Goal: Task Accomplishment & Management: Manage account settings

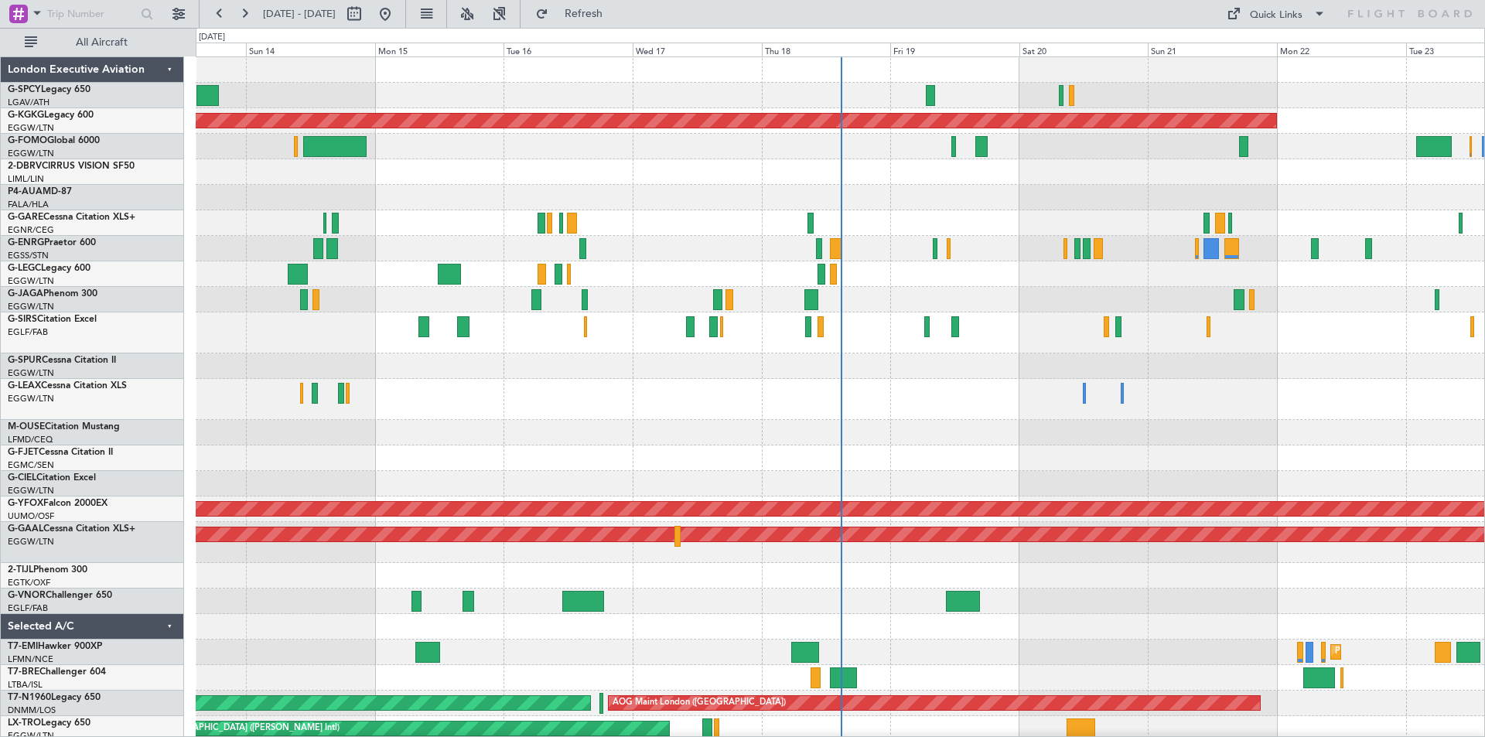
click at [406, 15] on fb-range-datepicker "[DATE] - [DATE]" at bounding box center [302, 14] width 207 height 28
click at [406, 13] on fb-range-datepicker "[DATE] - [DATE]" at bounding box center [302, 14] width 207 height 28
click at [397, 8] on button at bounding box center [385, 14] width 25 height 25
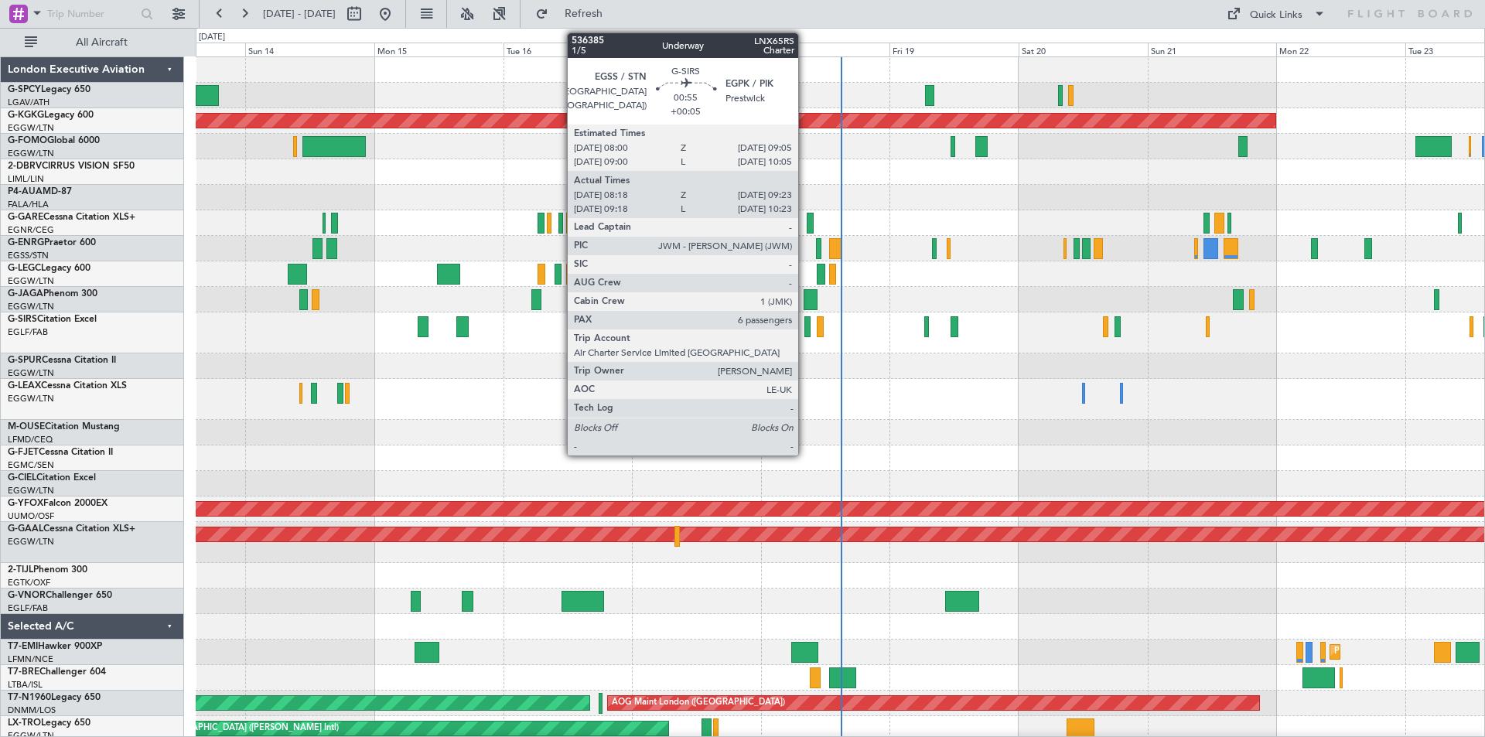
click at [805, 325] on div at bounding box center [807, 326] width 6 height 21
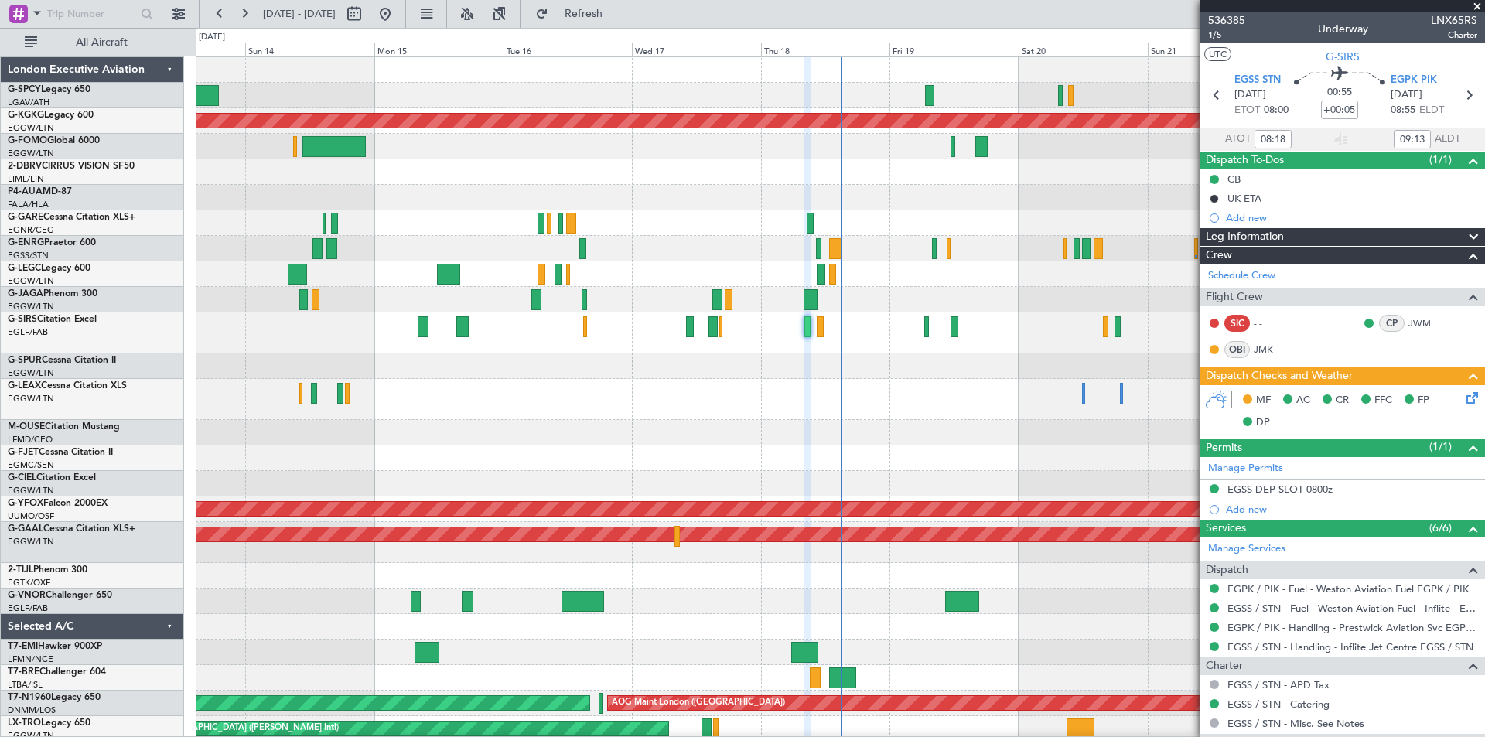
click at [1477, 6] on span at bounding box center [1476, 7] width 15 height 14
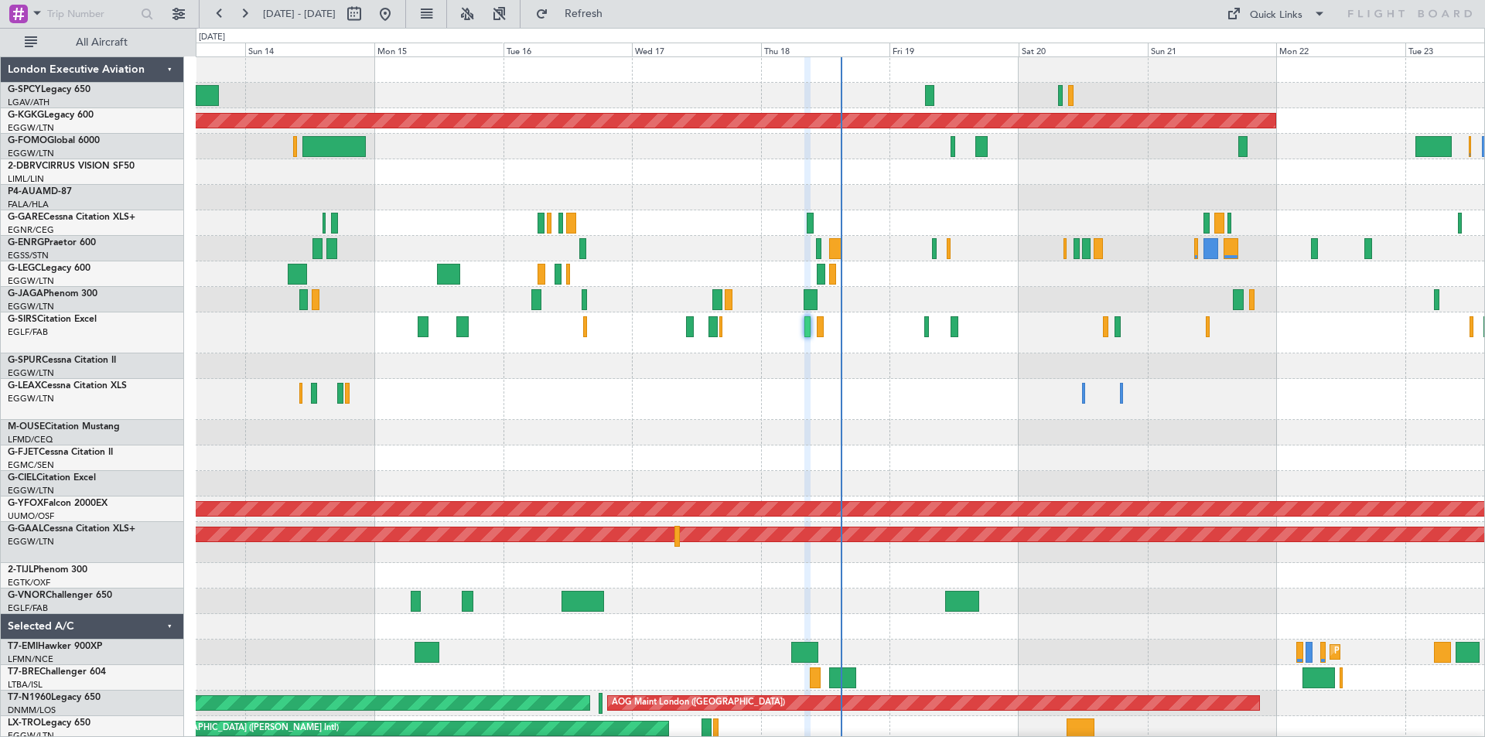
type input "0"
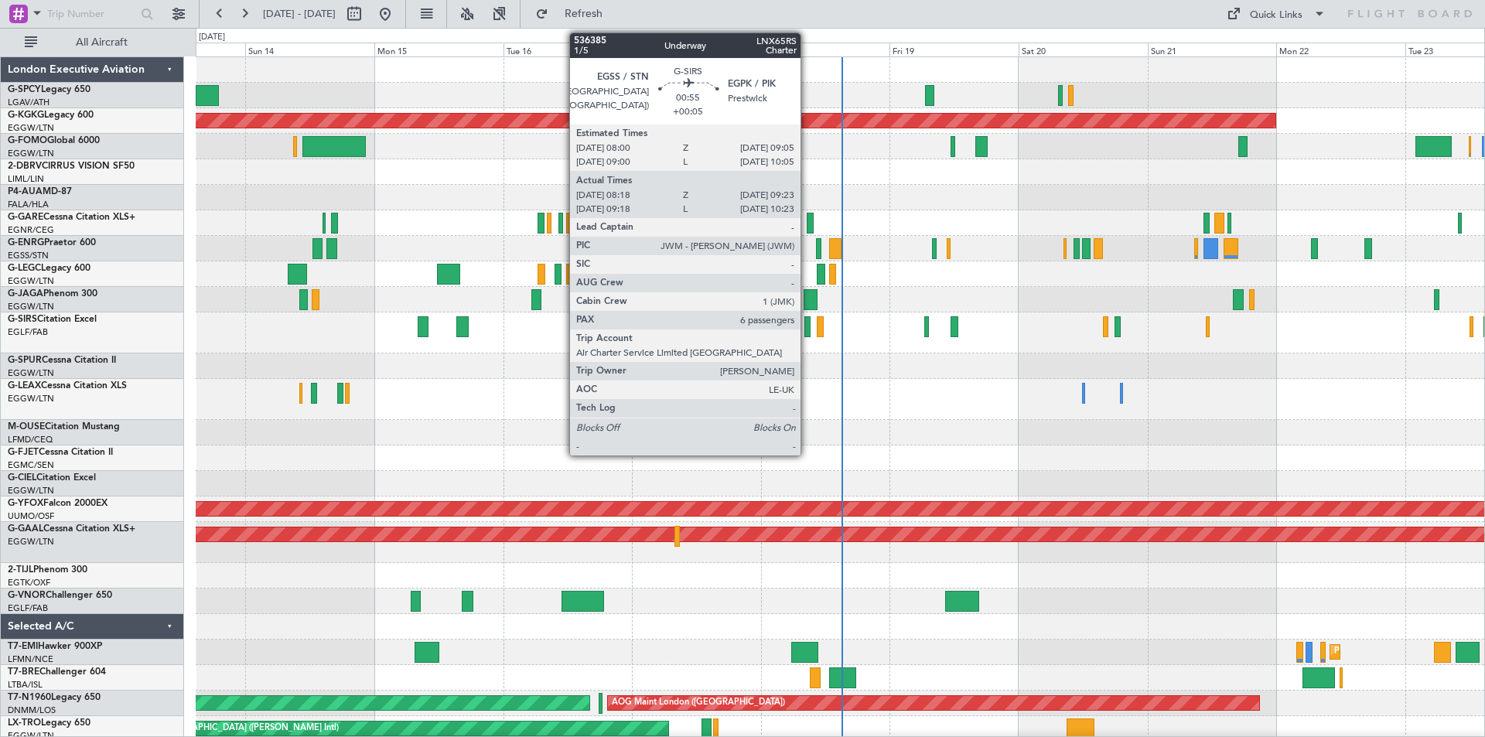
click at [807, 331] on div at bounding box center [807, 326] width 6 height 21
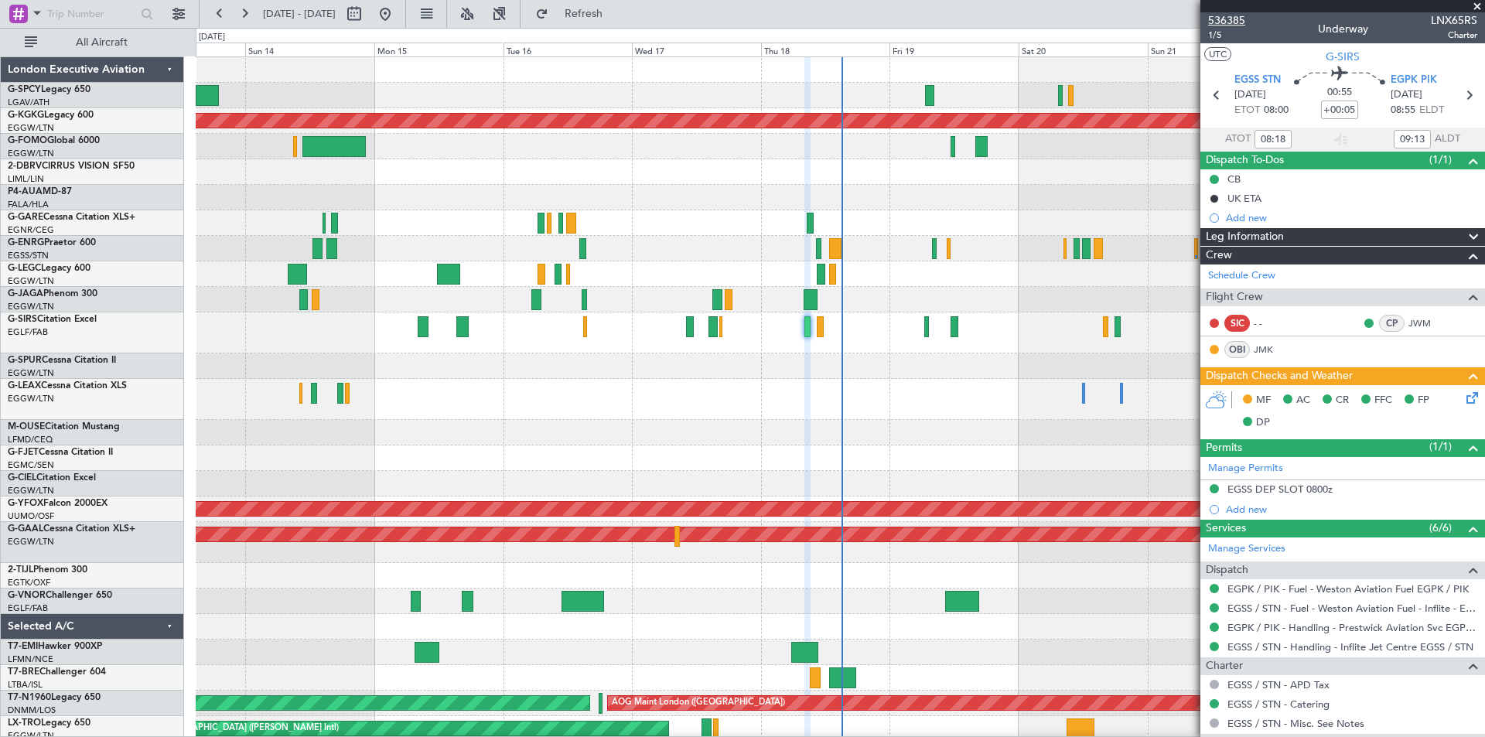
click at [1239, 24] on span "536385" at bounding box center [1226, 20] width 37 height 16
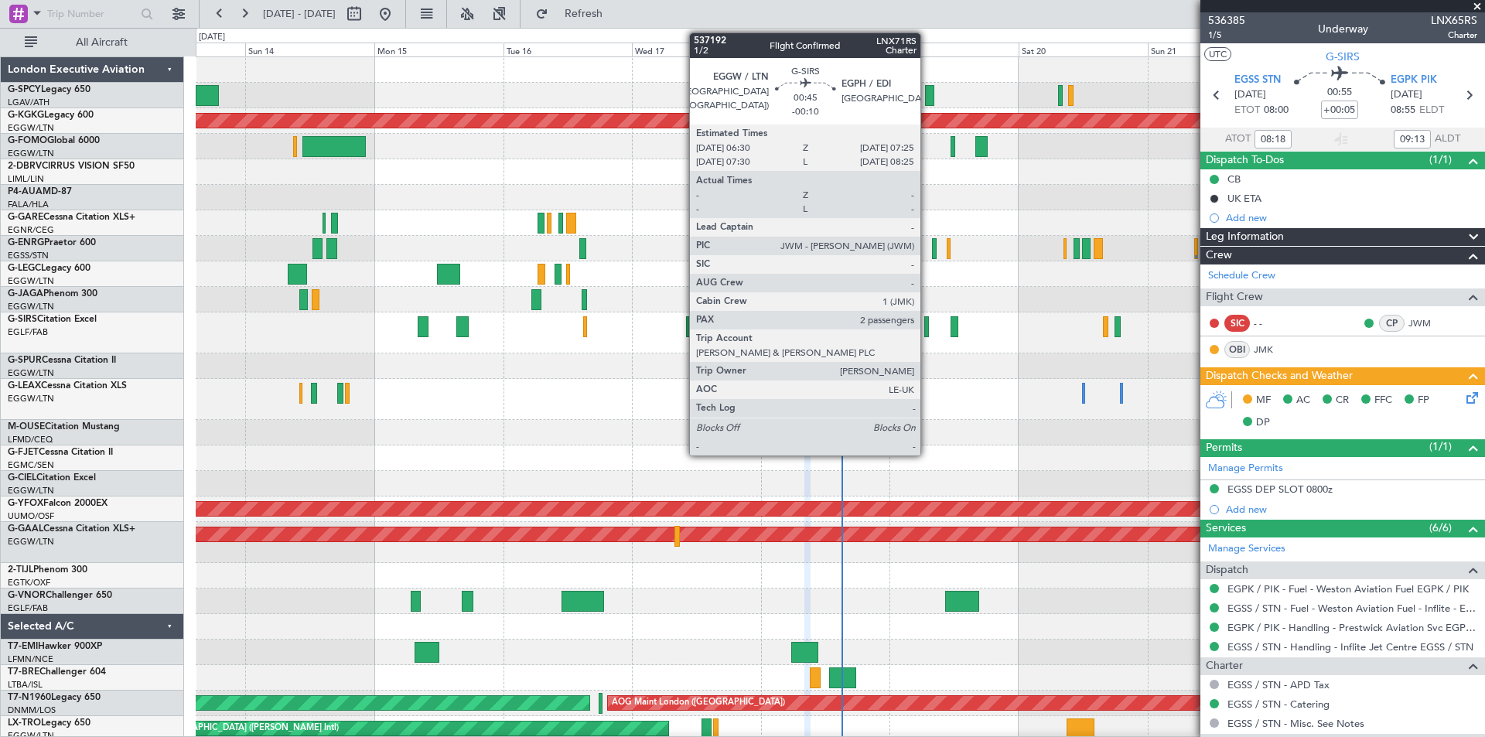
click at [927, 332] on div at bounding box center [926, 326] width 5 height 21
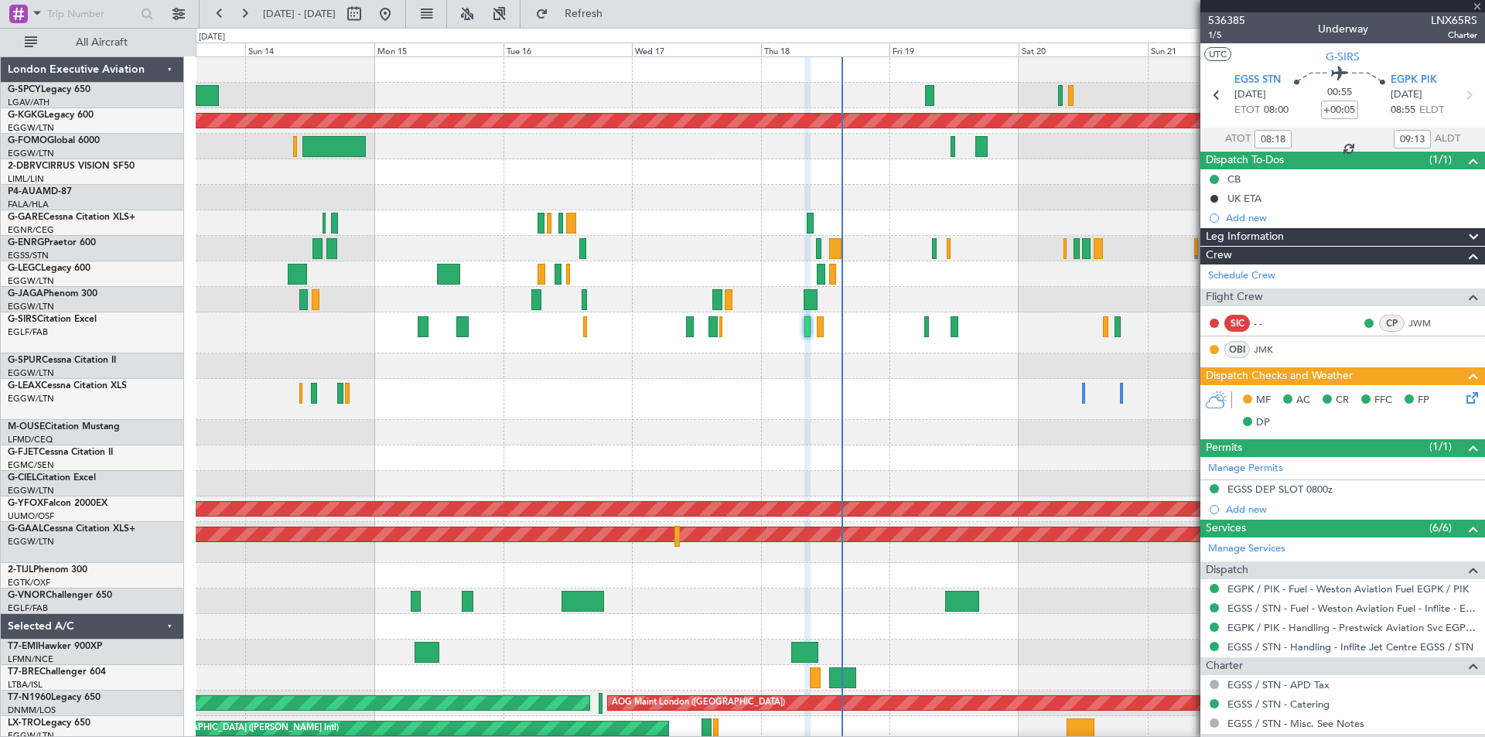
type input "-00:10"
type input "2"
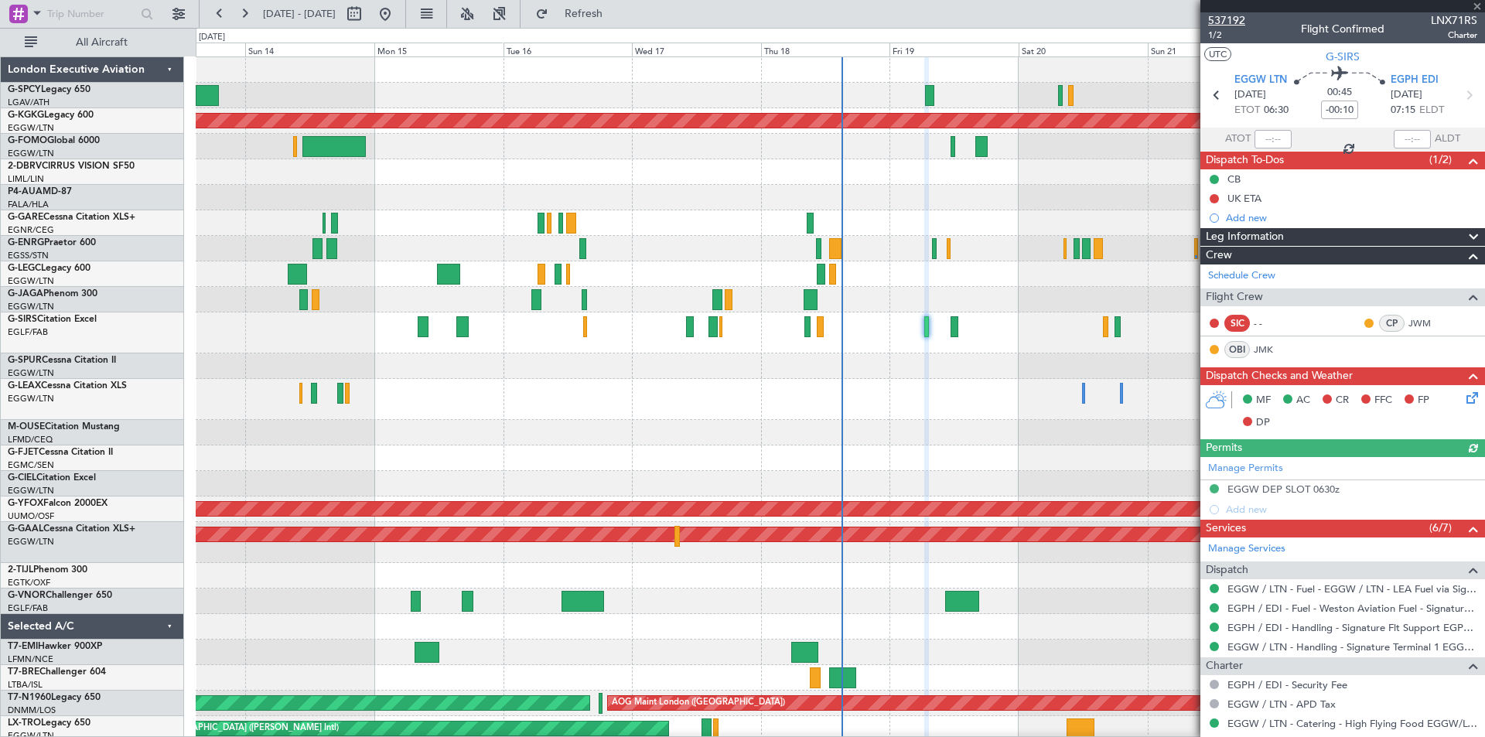
click at [1236, 15] on span "537192" at bounding box center [1226, 20] width 37 height 16
click at [616, 15] on span "Refresh" at bounding box center [583, 14] width 65 height 11
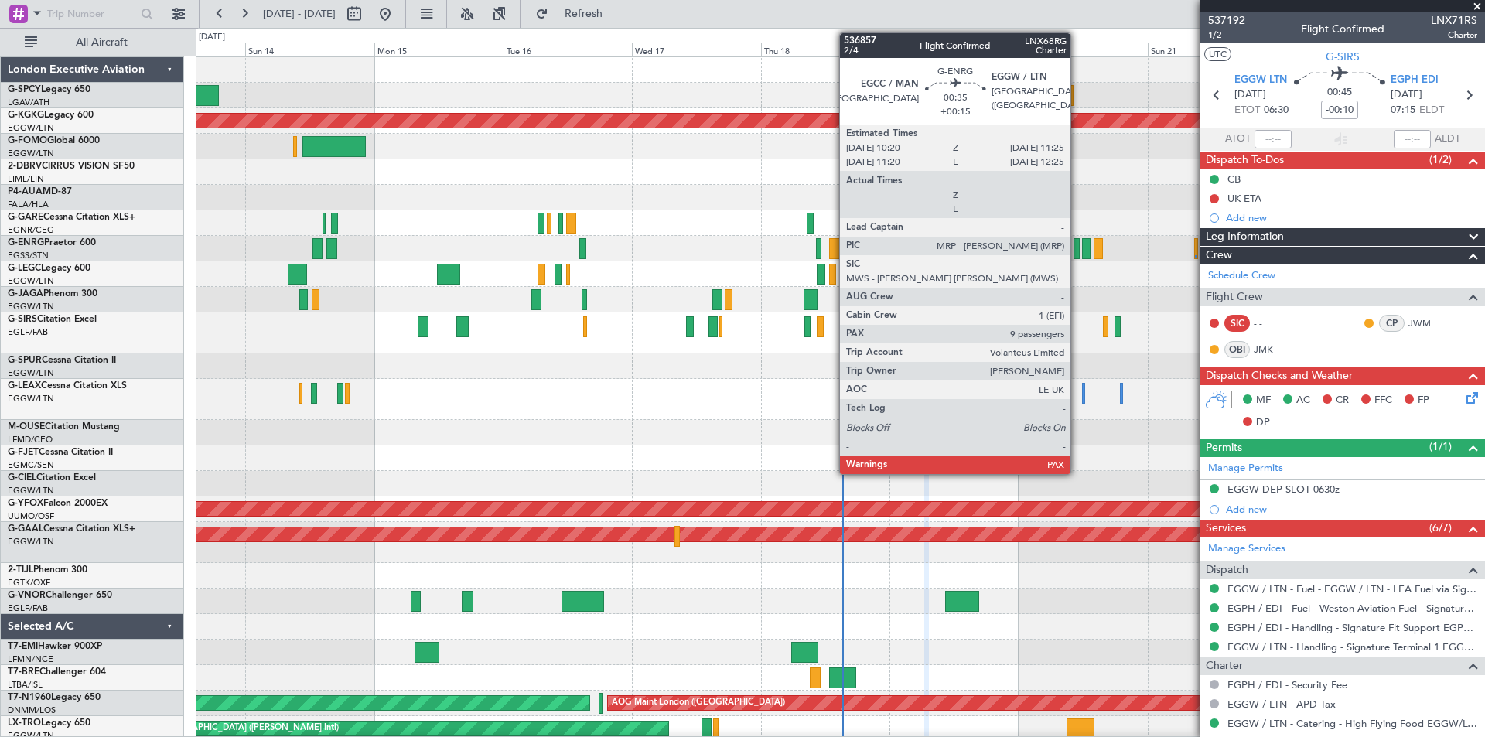
click at [1077, 254] on div at bounding box center [1076, 248] width 6 height 21
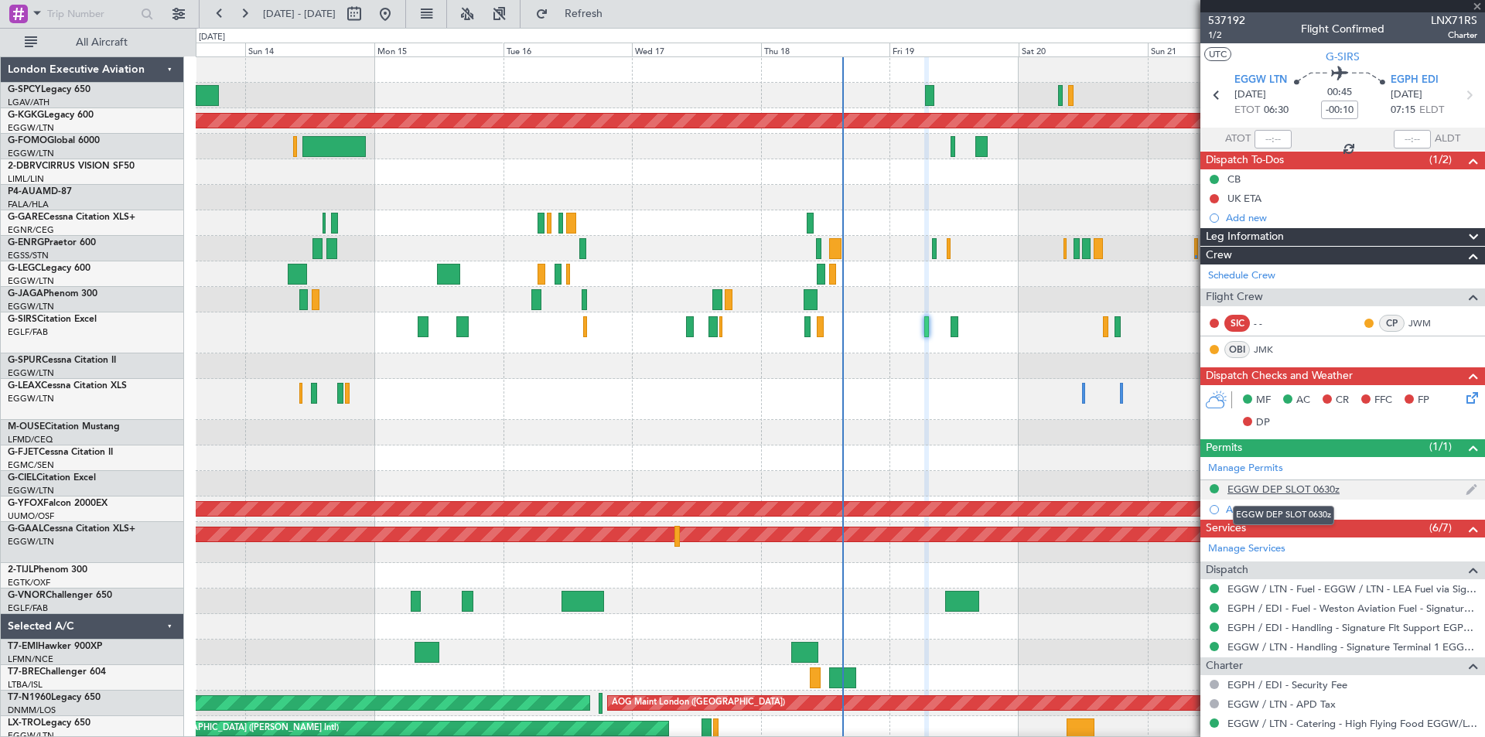
type input "+00:15"
type input "9"
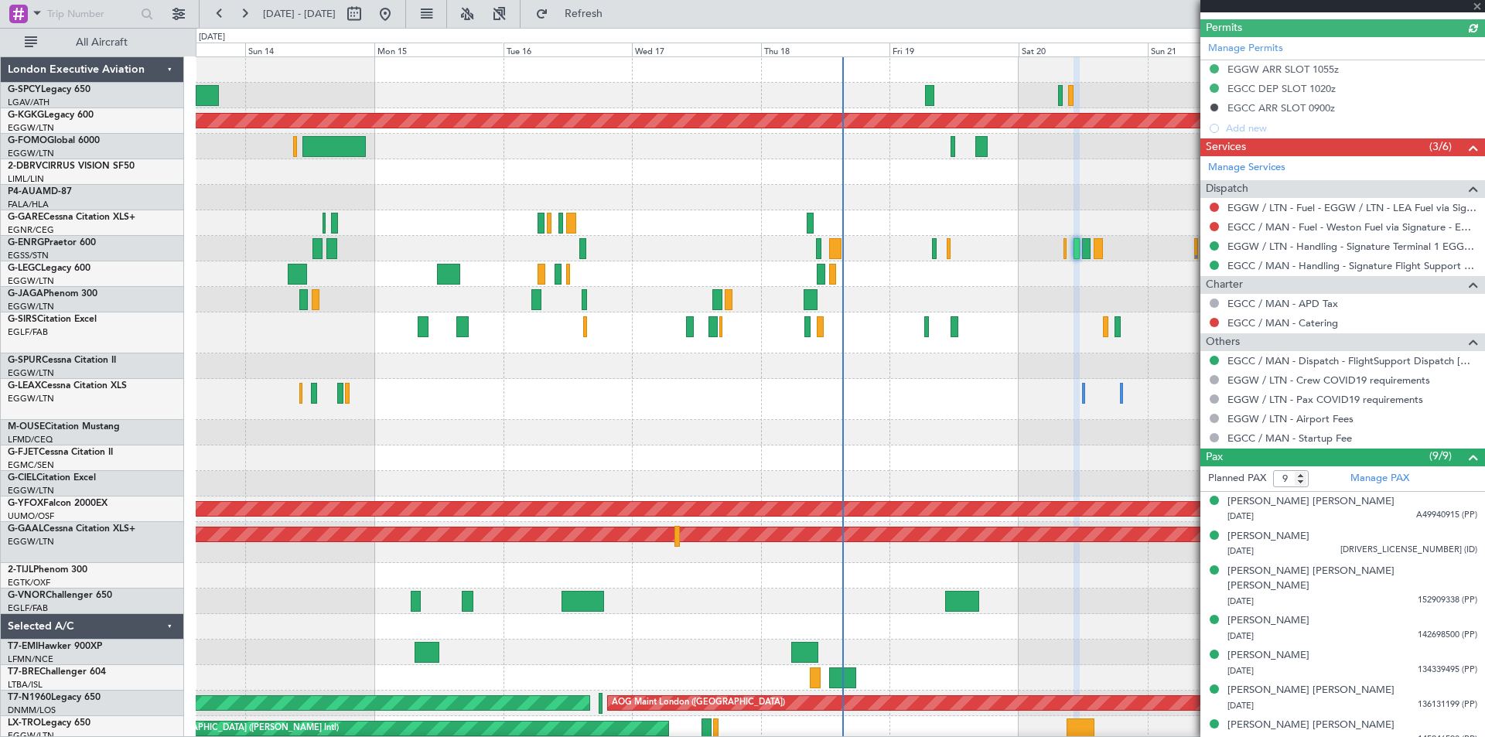
scroll to position [440, 0]
click at [1214, 322] on button at bounding box center [1213, 321] width 9 height 9
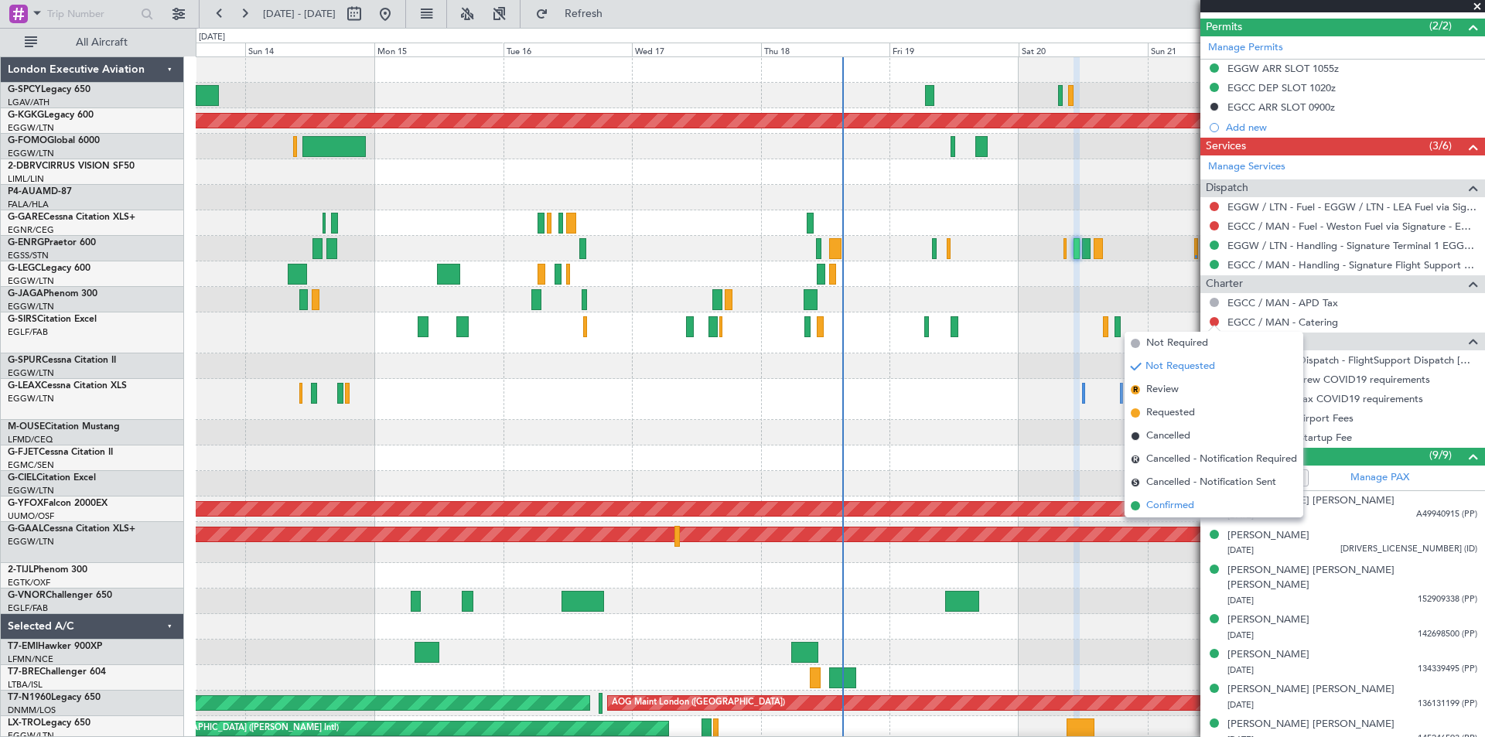
click at [1147, 504] on span "Confirmed" at bounding box center [1170, 505] width 48 height 15
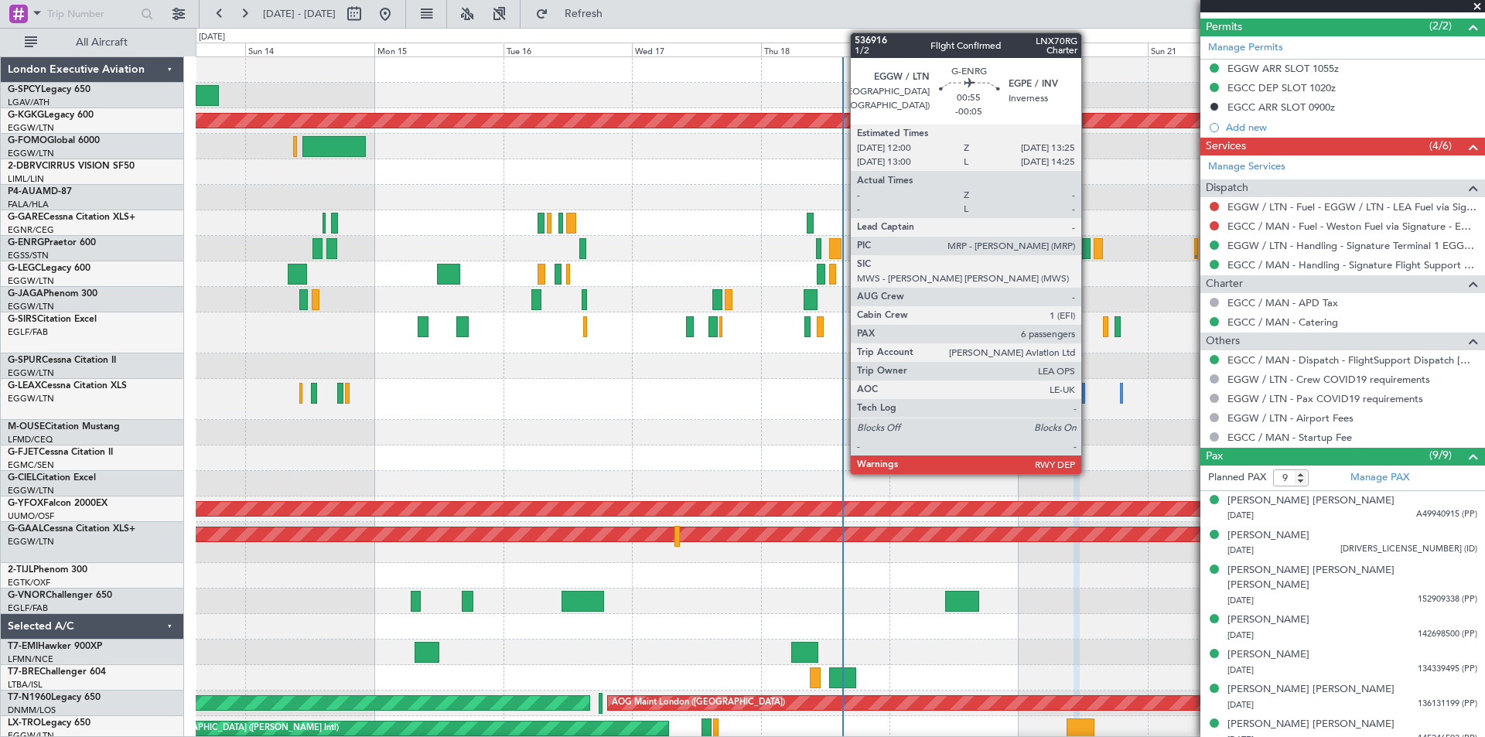
click at [1088, 254] on div at bounding box center [1086, 248] width 8 height 21
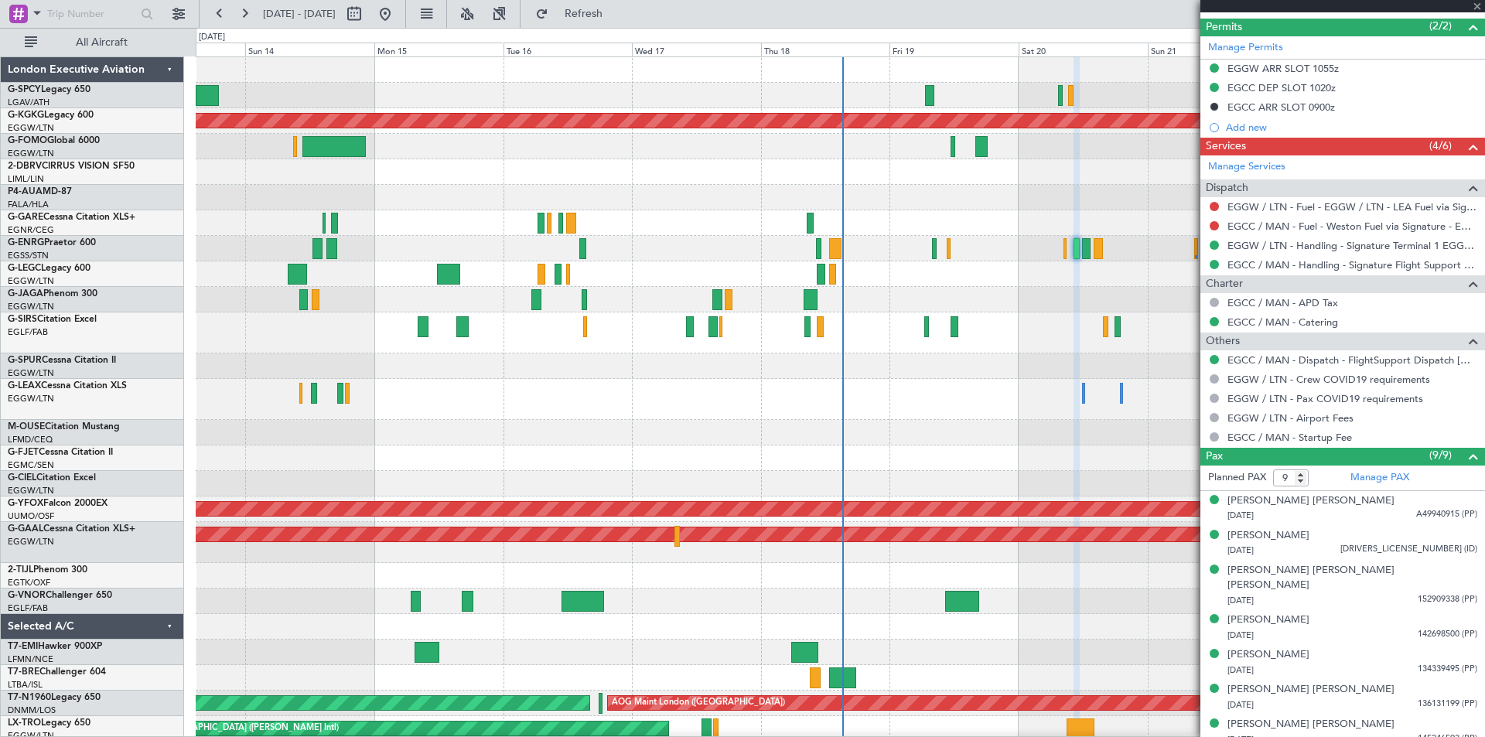
type input "-00:05"
type input "6"
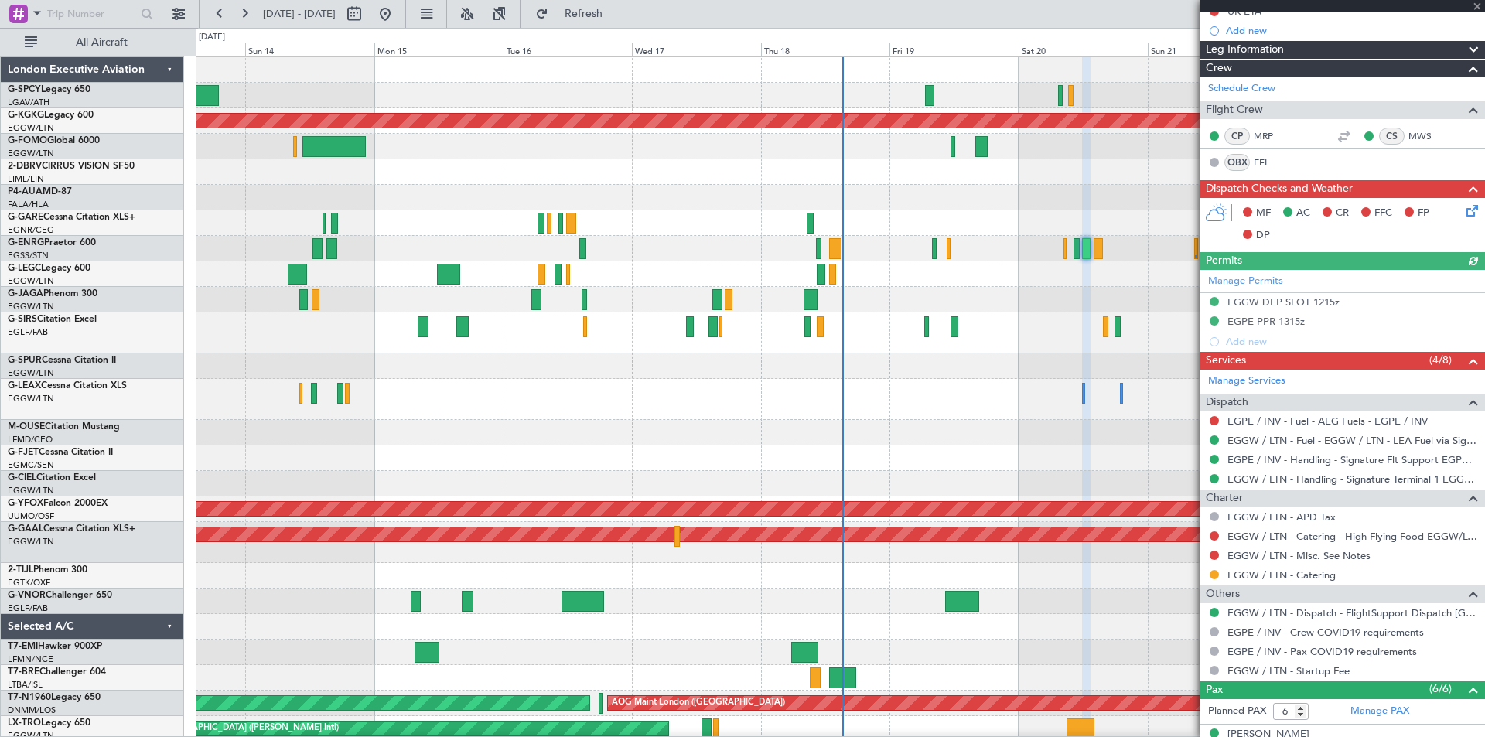
scroll to position [188, 0]
click at [1213, 572] on button at bounding box center [1213, 573] width 9 height 9
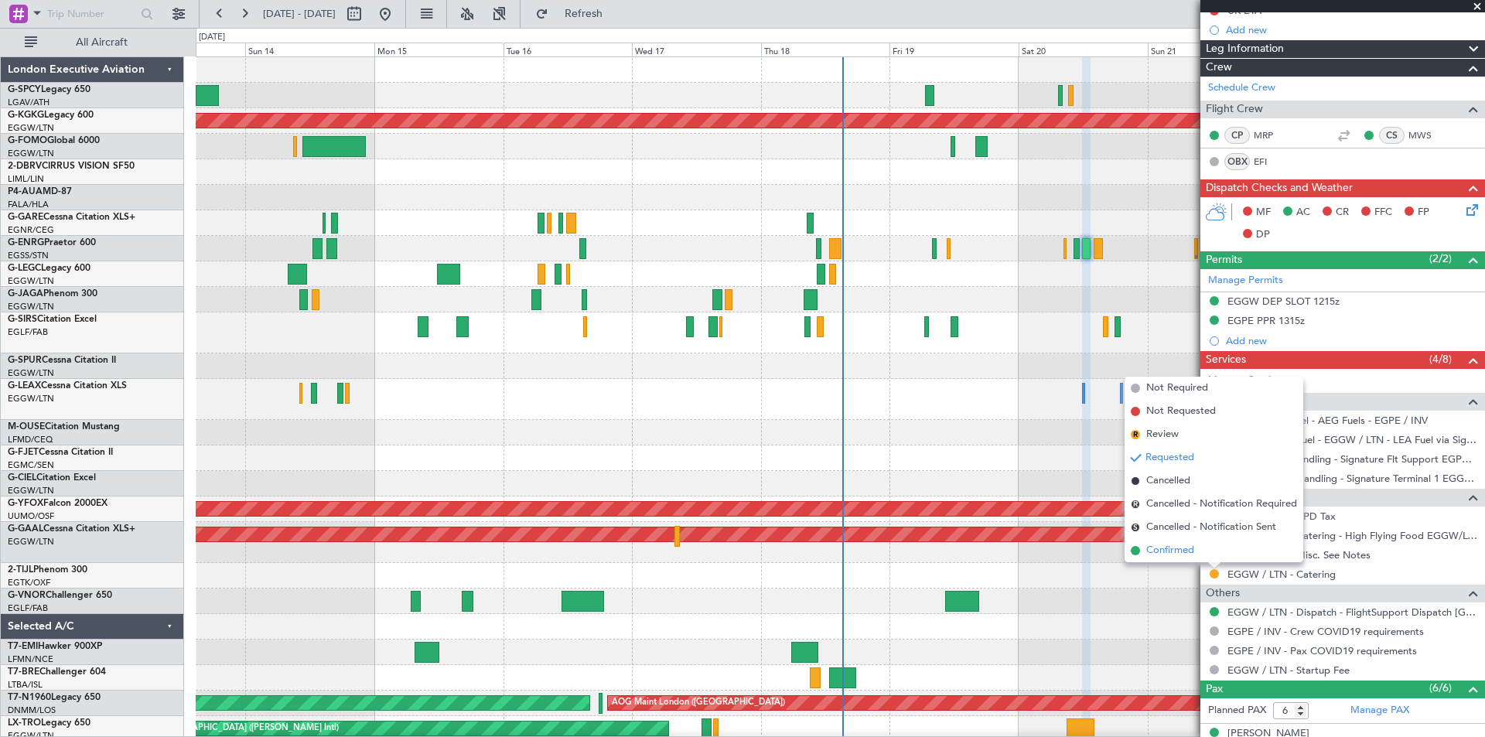
click at [1165, 555] on span "Confirmed" at bounding box center [1170, 550] width 48 height 15
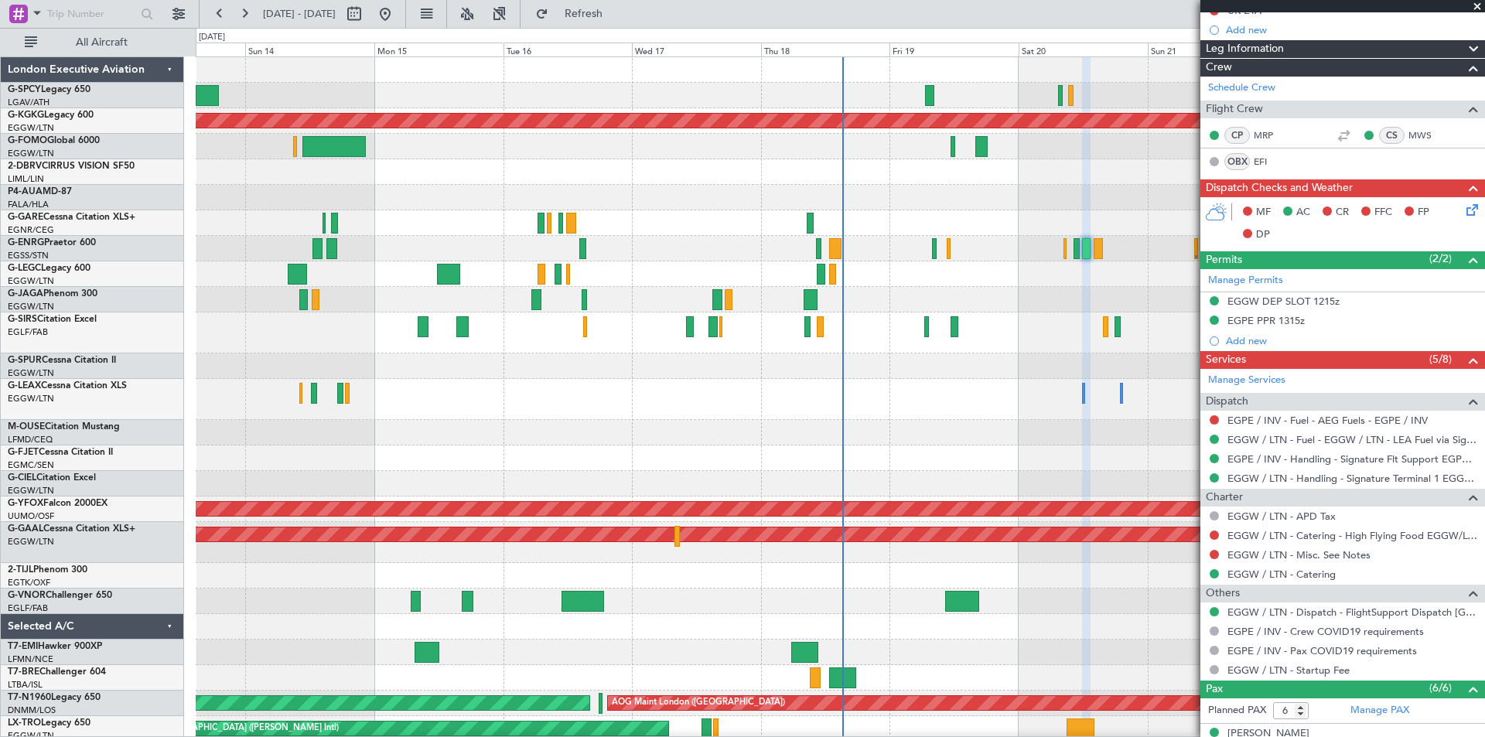
click at [950, 431] on div at bounding box center [840, 433] width 1288 height 26
click at [621, 22] on button "Refresh" at bounding box center [574, 14] width 93 height 25
click at [1479, 3] on span at bounding box center [1476, 7] width 15 height 14
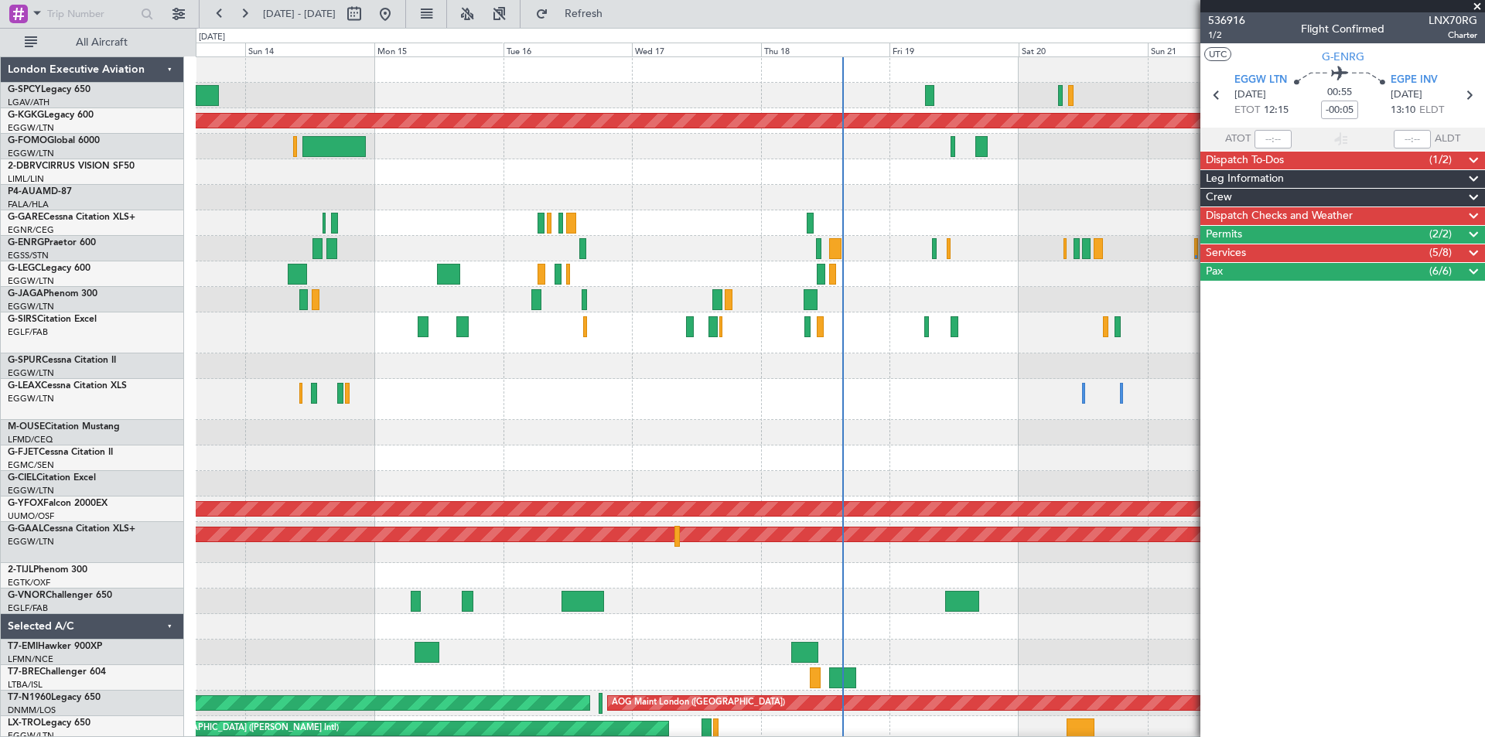
scroll to position [0, 0]
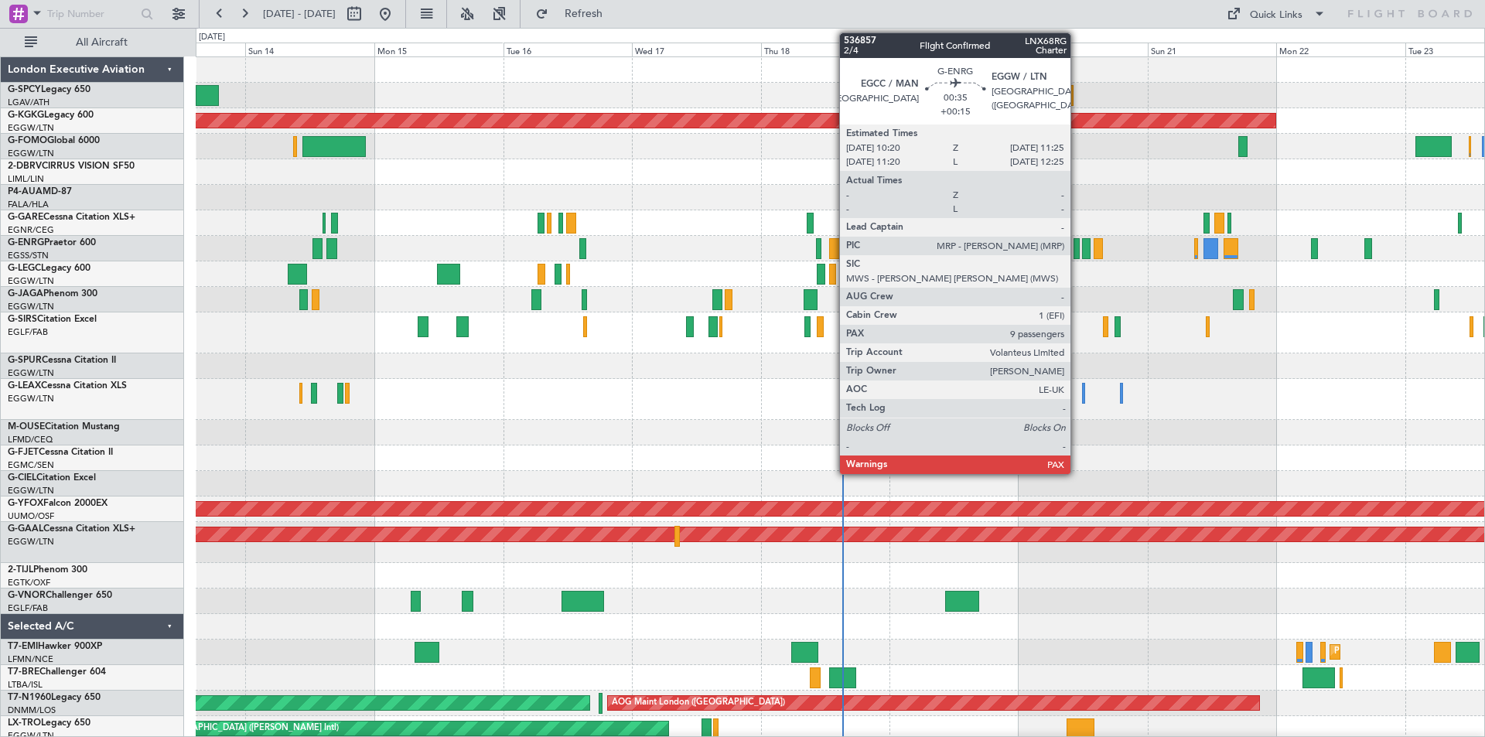
click at [1077, 256] on div at bounding box center [1076, 248] width 6 height 21
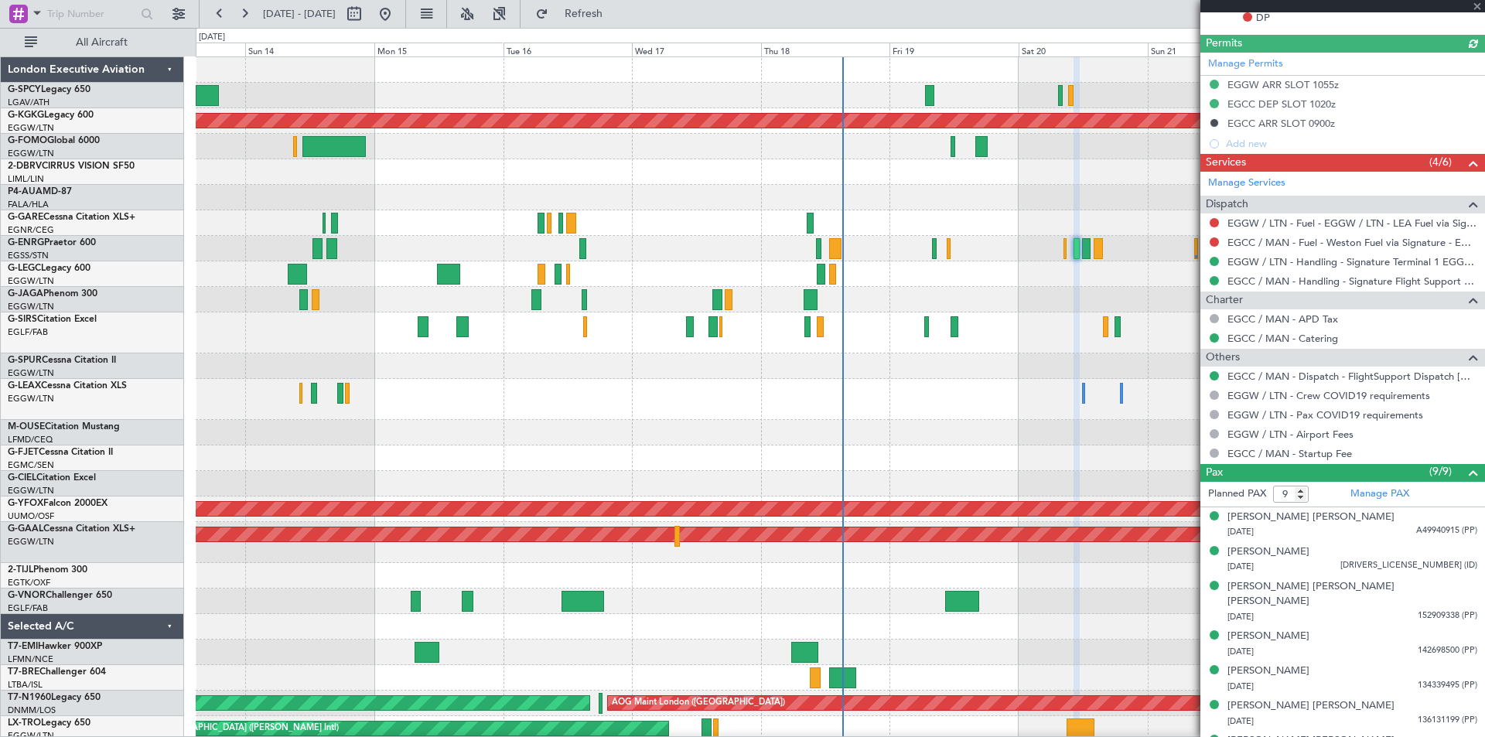
scroll to position [506, 0]
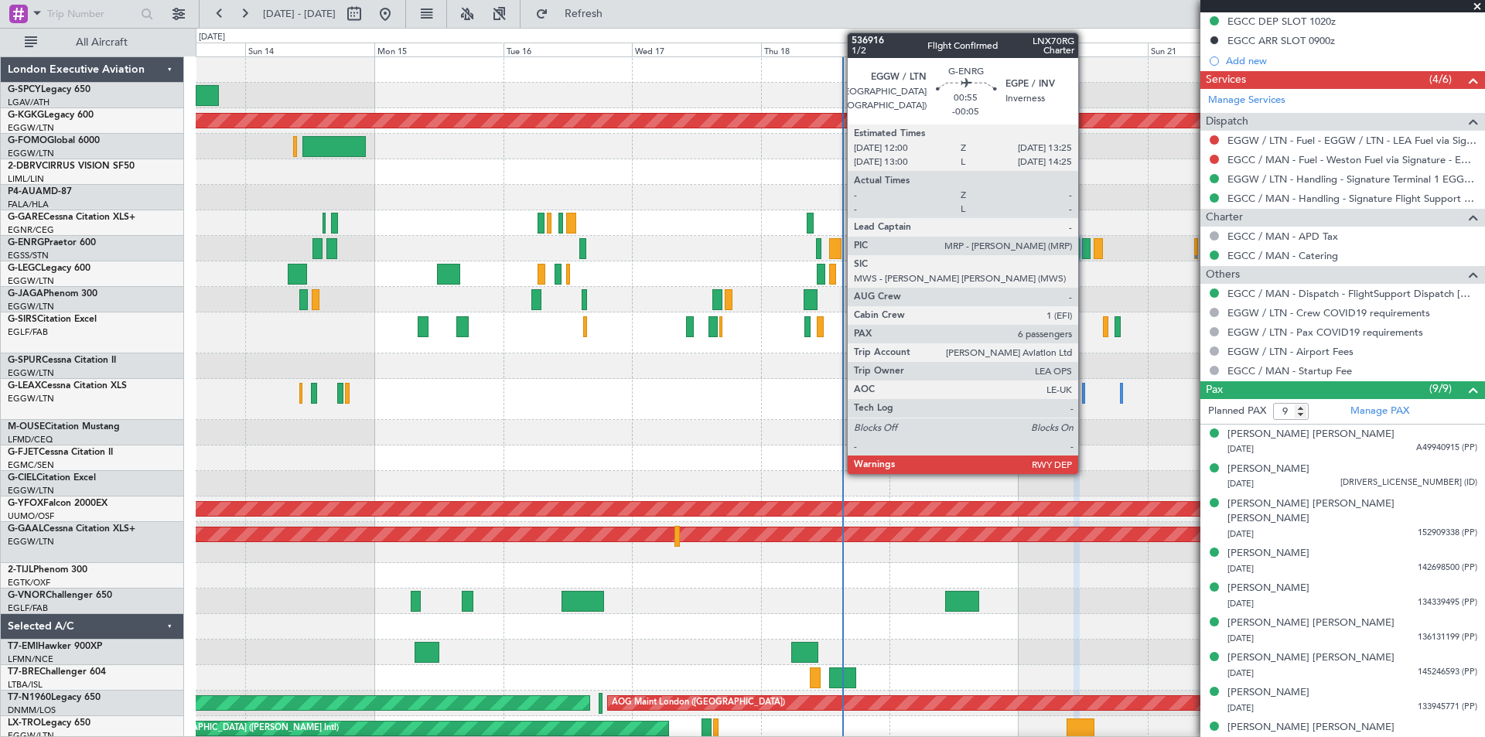
click at [1085, 251] on div at bounding box center [1086, 248] width 8 height 21
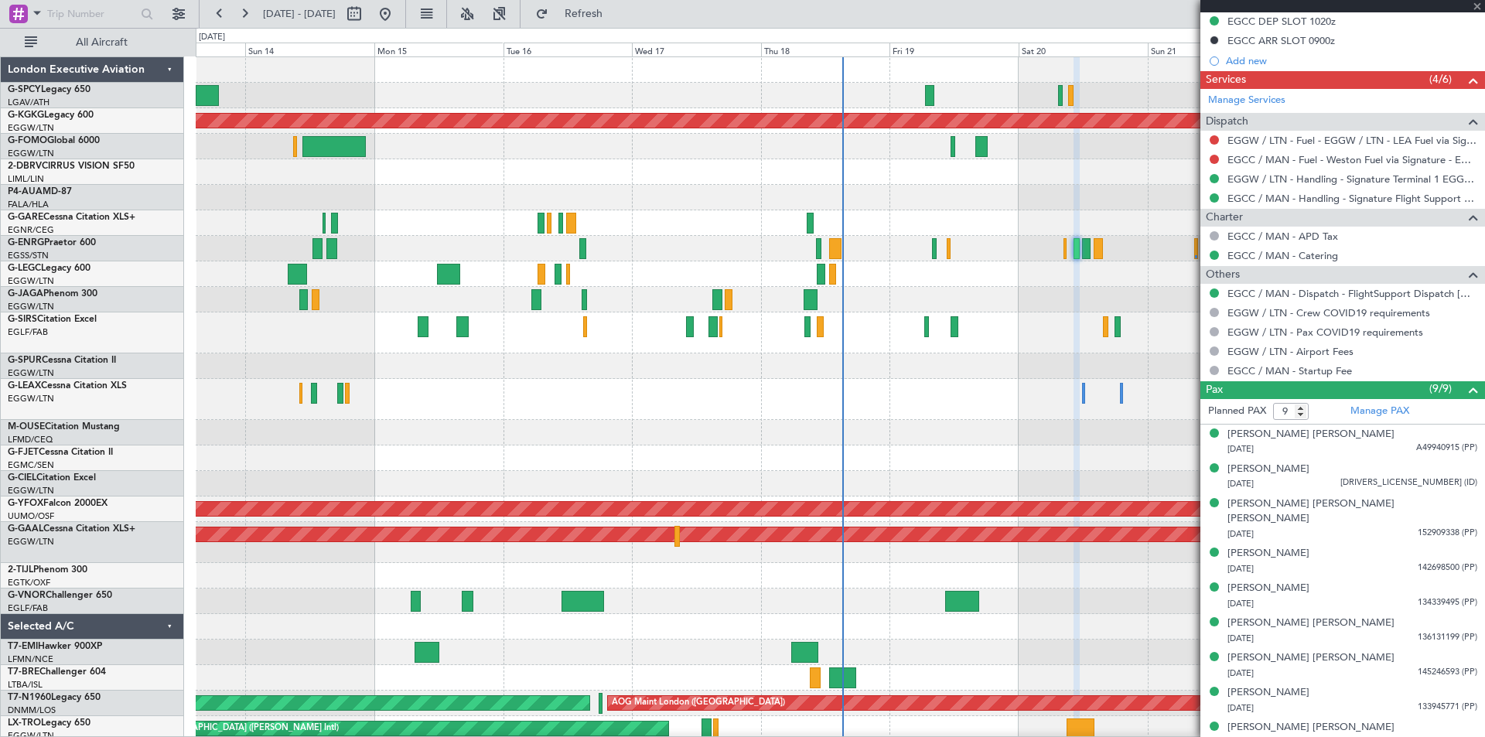
type input "-00:05"
type input "6"
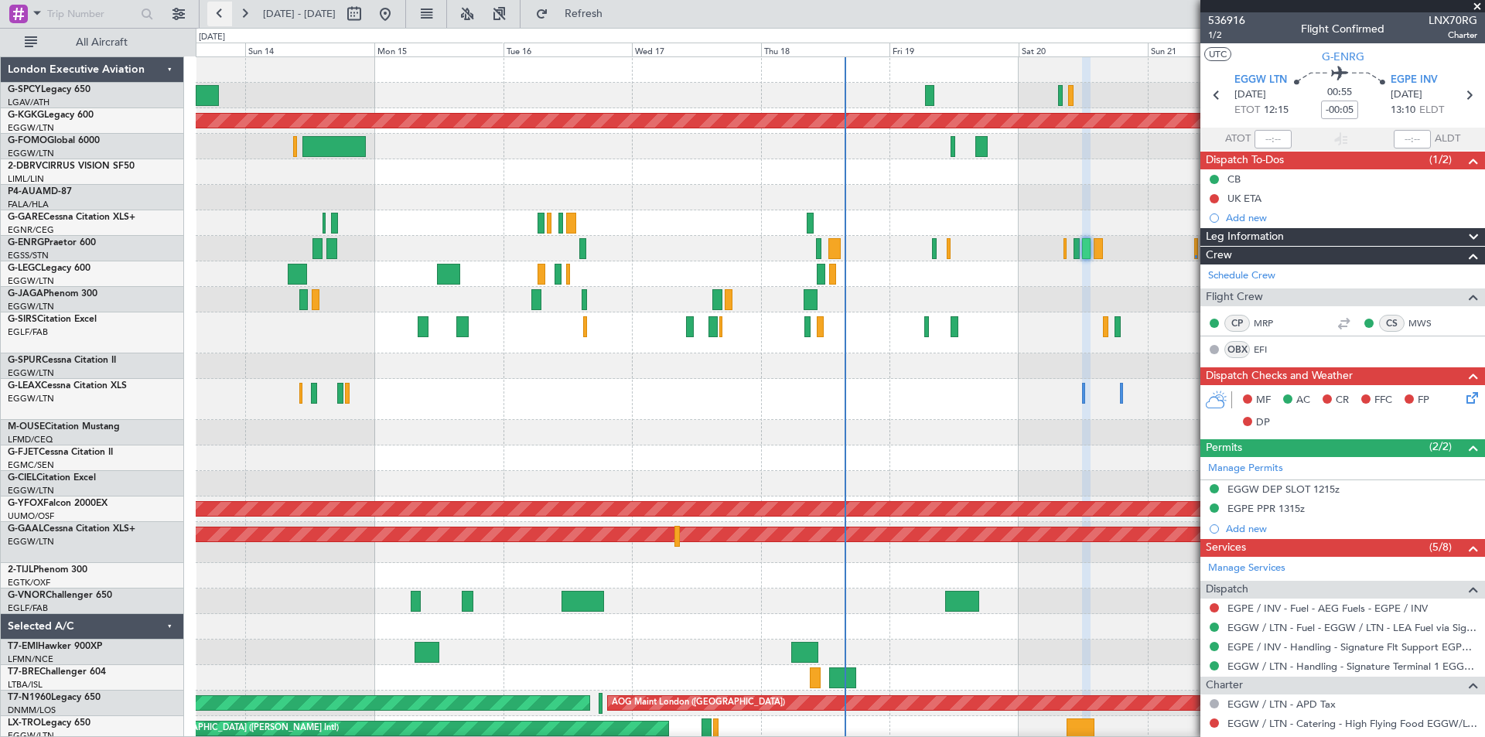
click at [210, 15] on button at bounding box center [219, 14] width 25 height 25
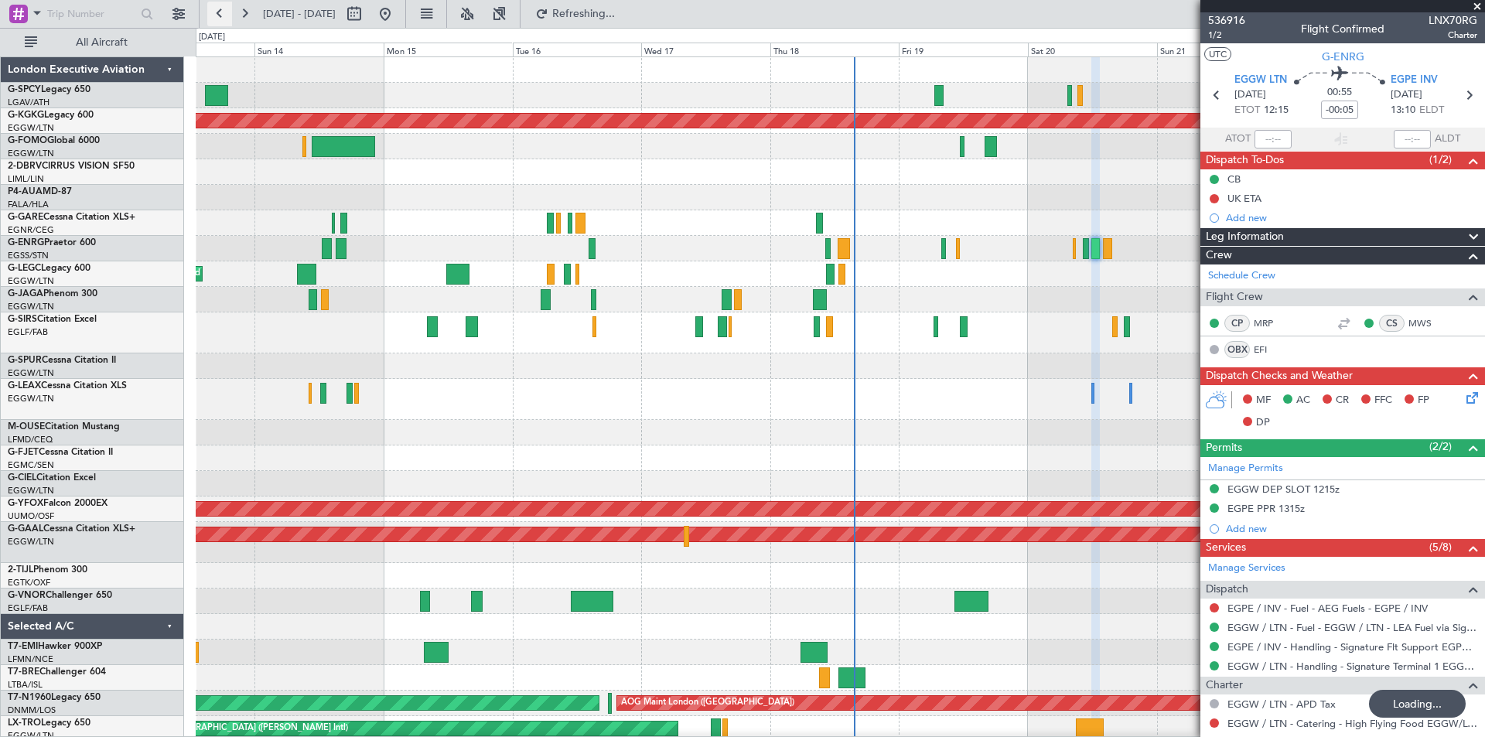
click at [210, 15] on button at bounding box center [219, 14] width 25 height 25
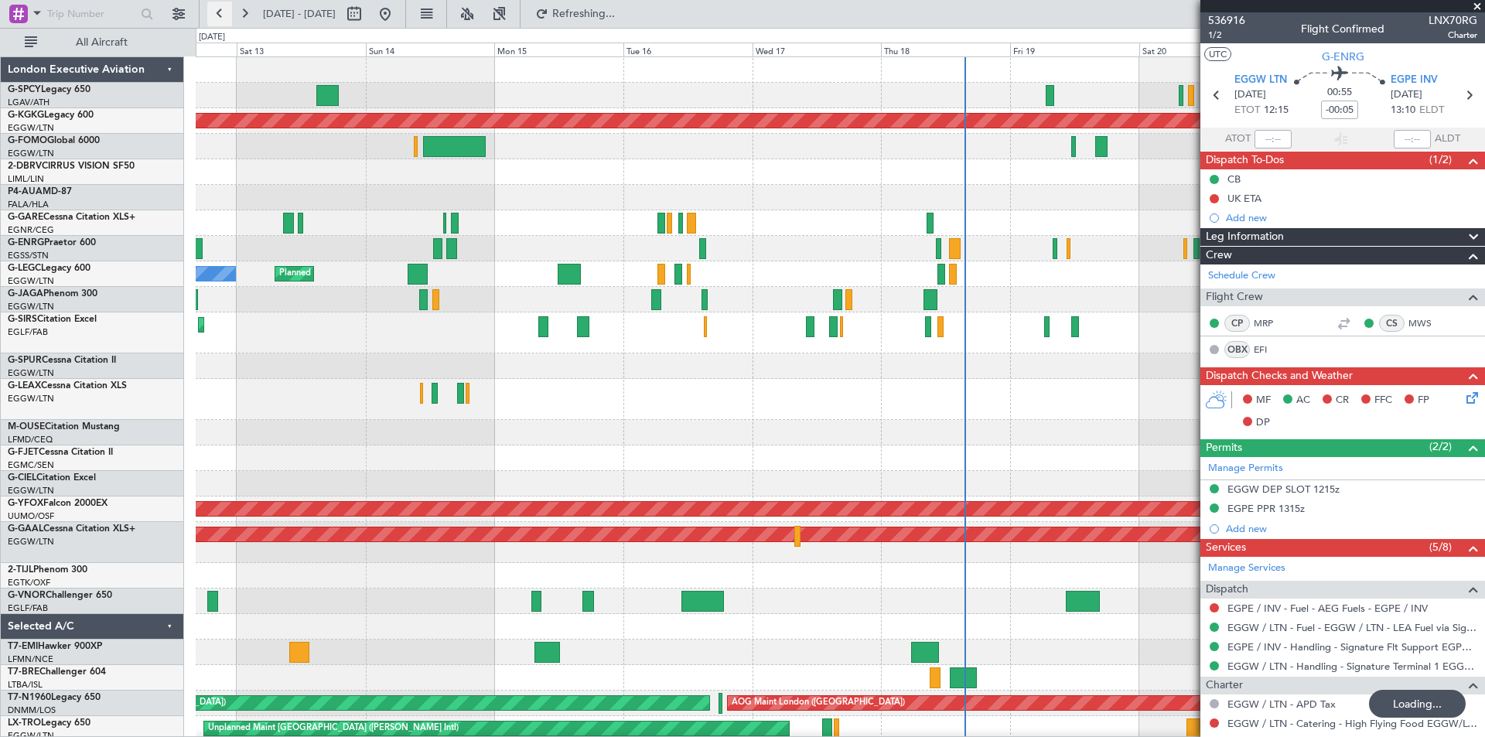
click at [210, 15] on button at bounding box center [219, 14] width 25 height 25
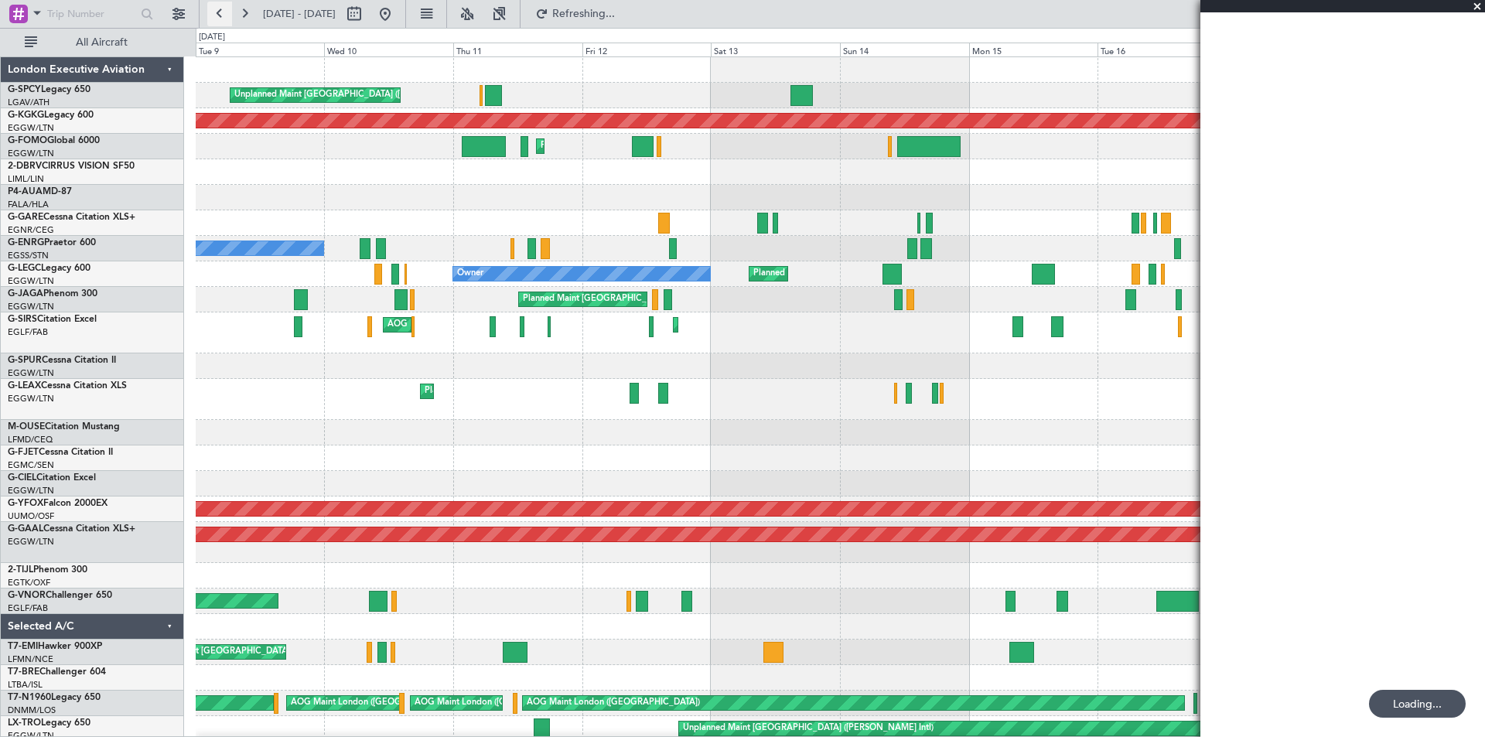
click at [210, 15] on button at bounding box center [219, 14] width 25 height 25
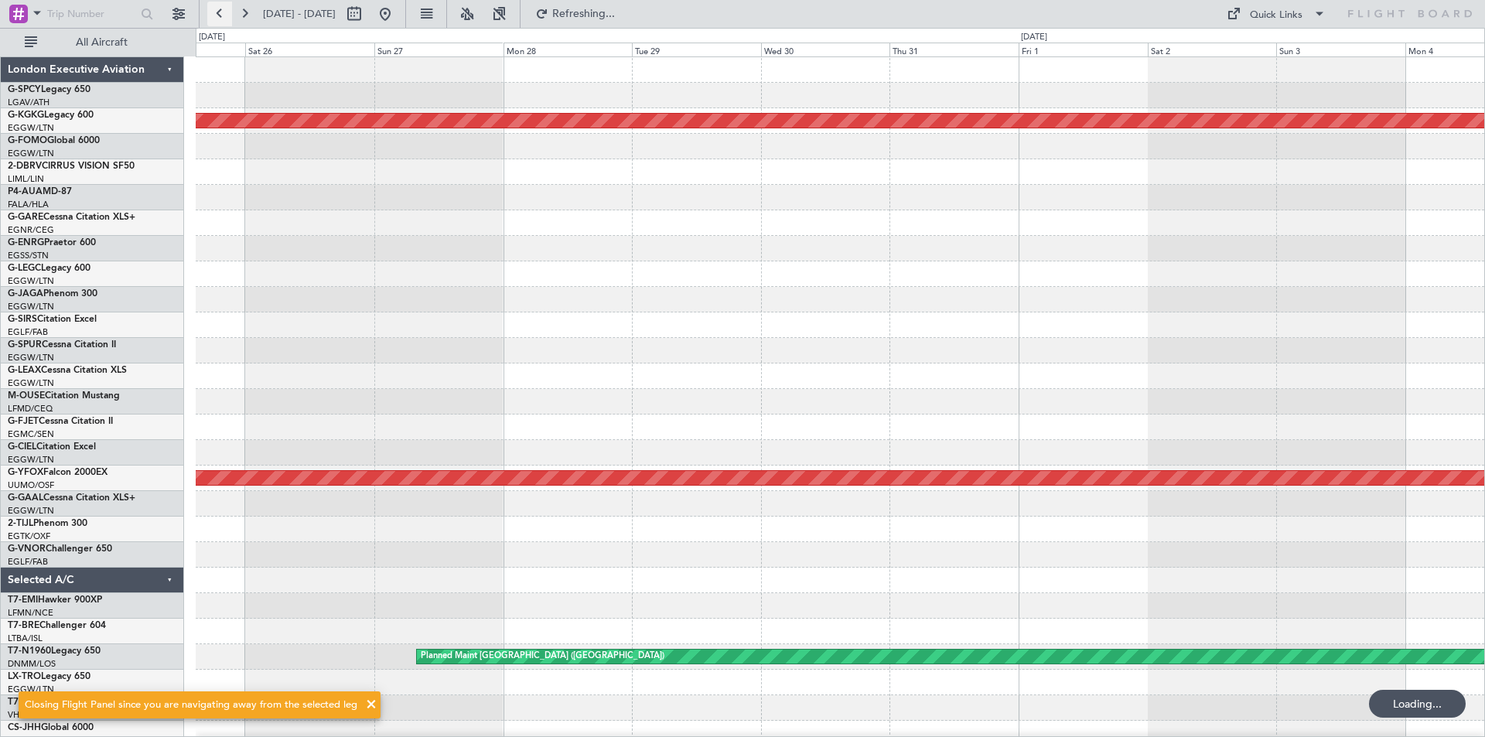
click at [210, 15] on button at bounding box center [219, 14] width 25 height 25
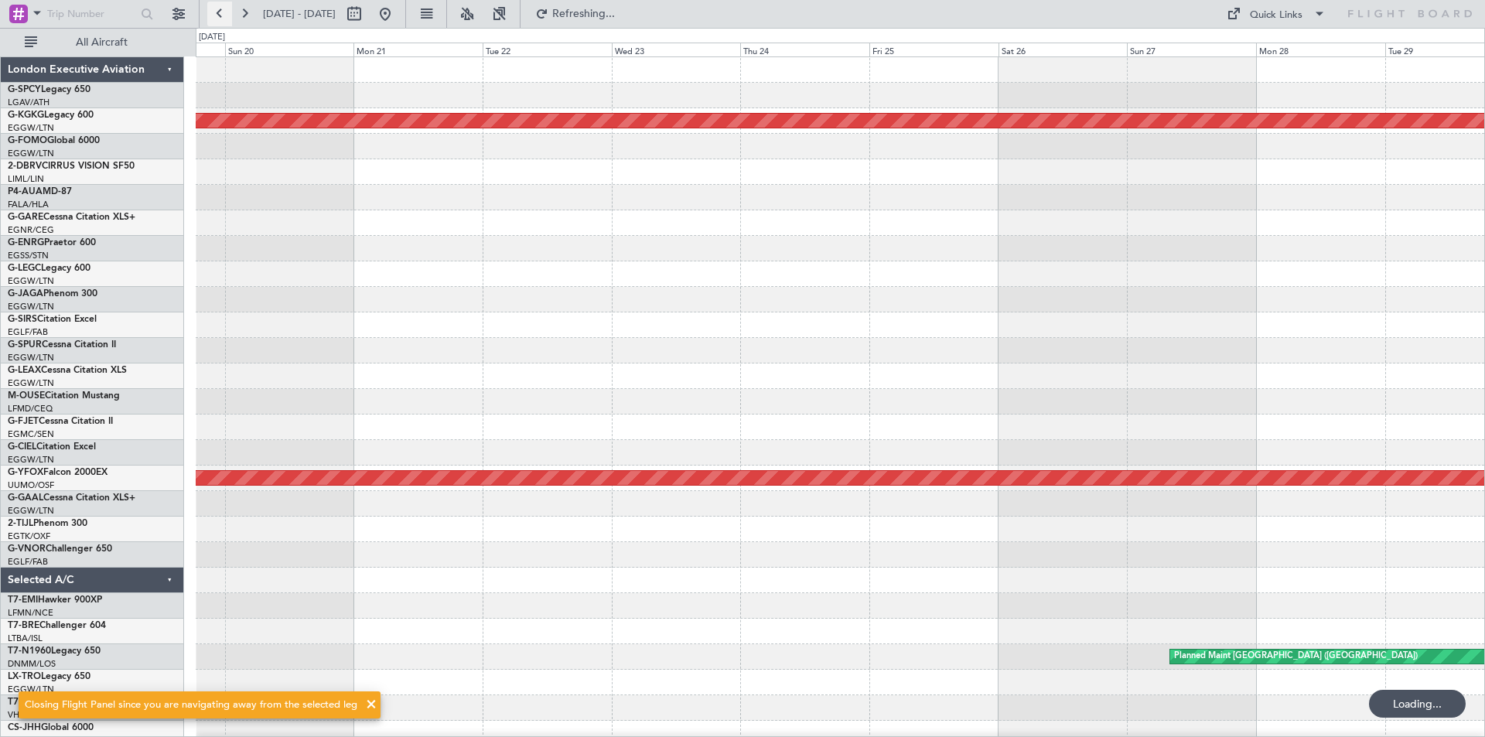
click at [210, 15] on button at bounding box center [219, 14] width 25 height 25
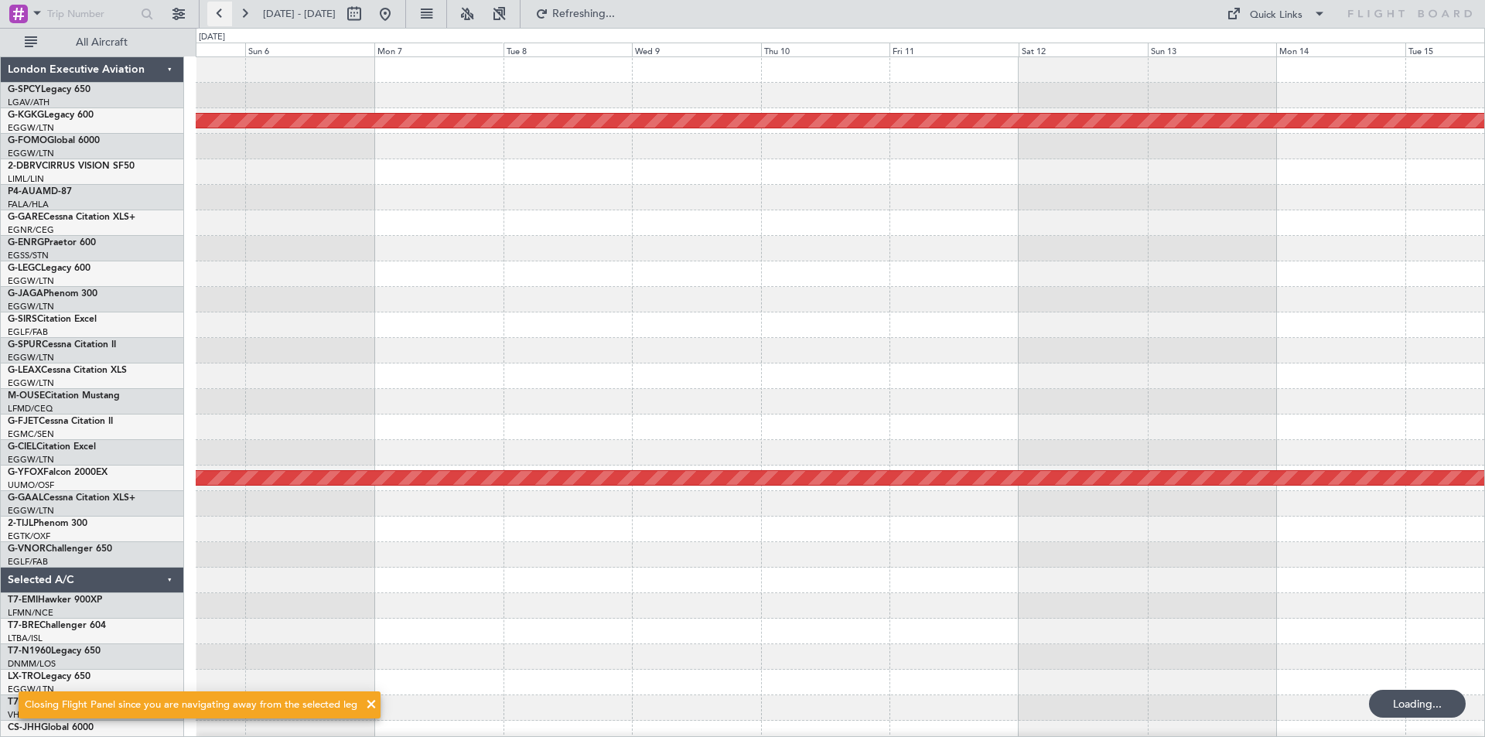
click at [210, 15] on button at bounding box center [219, 14] width 25 height 25
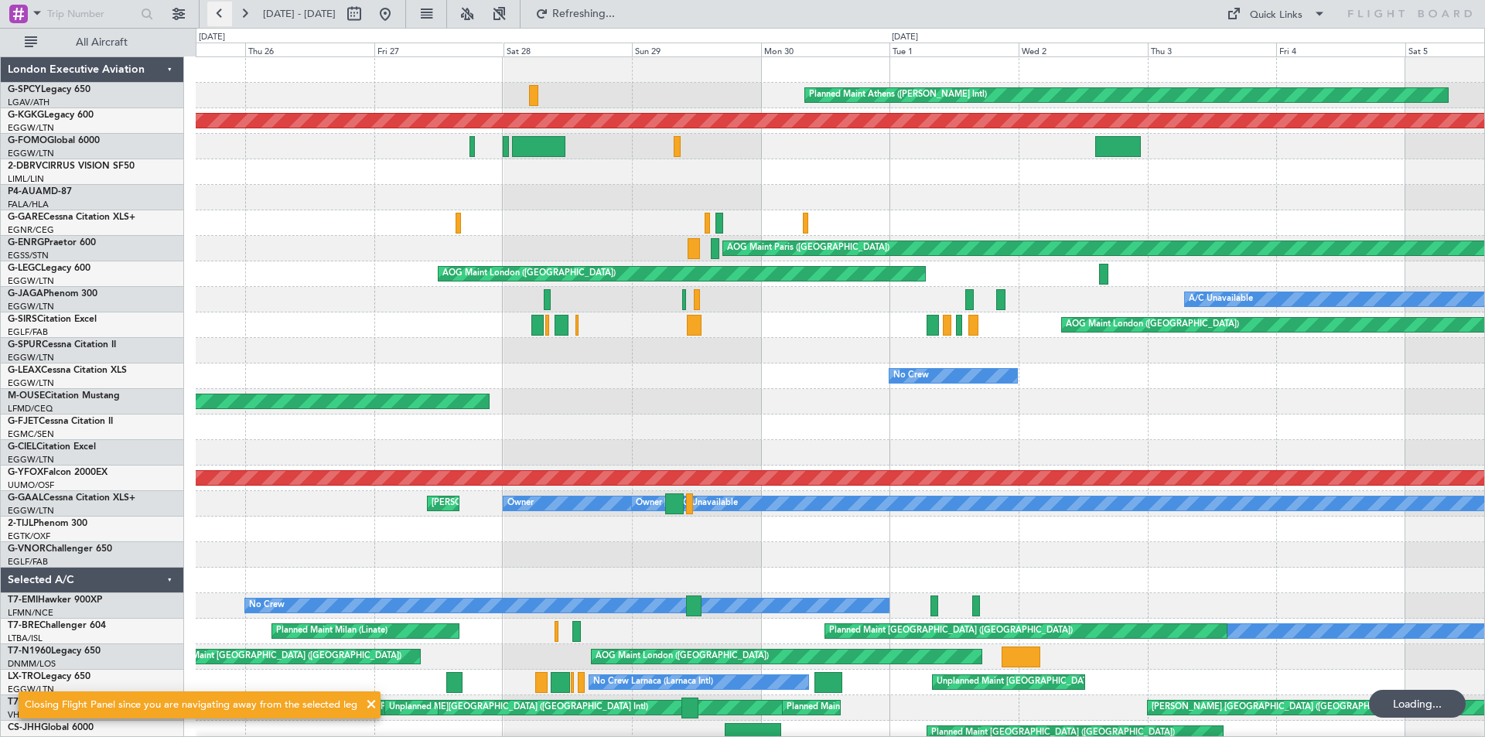
click at [210, 15] on button at bounding box center [219, 14] width 25 height 25
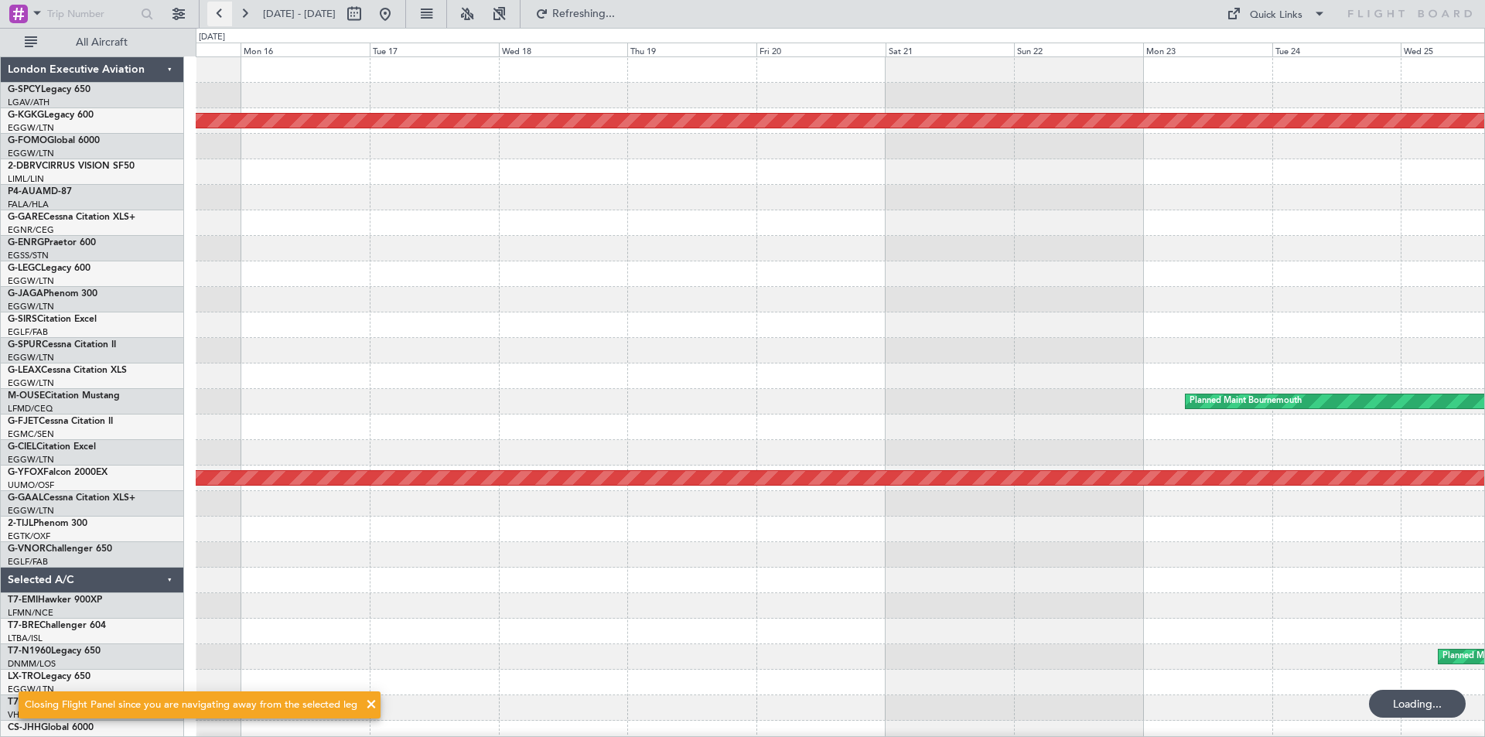
click at [210, 15] on button at bounding box center [219, 14] width 25 height 25
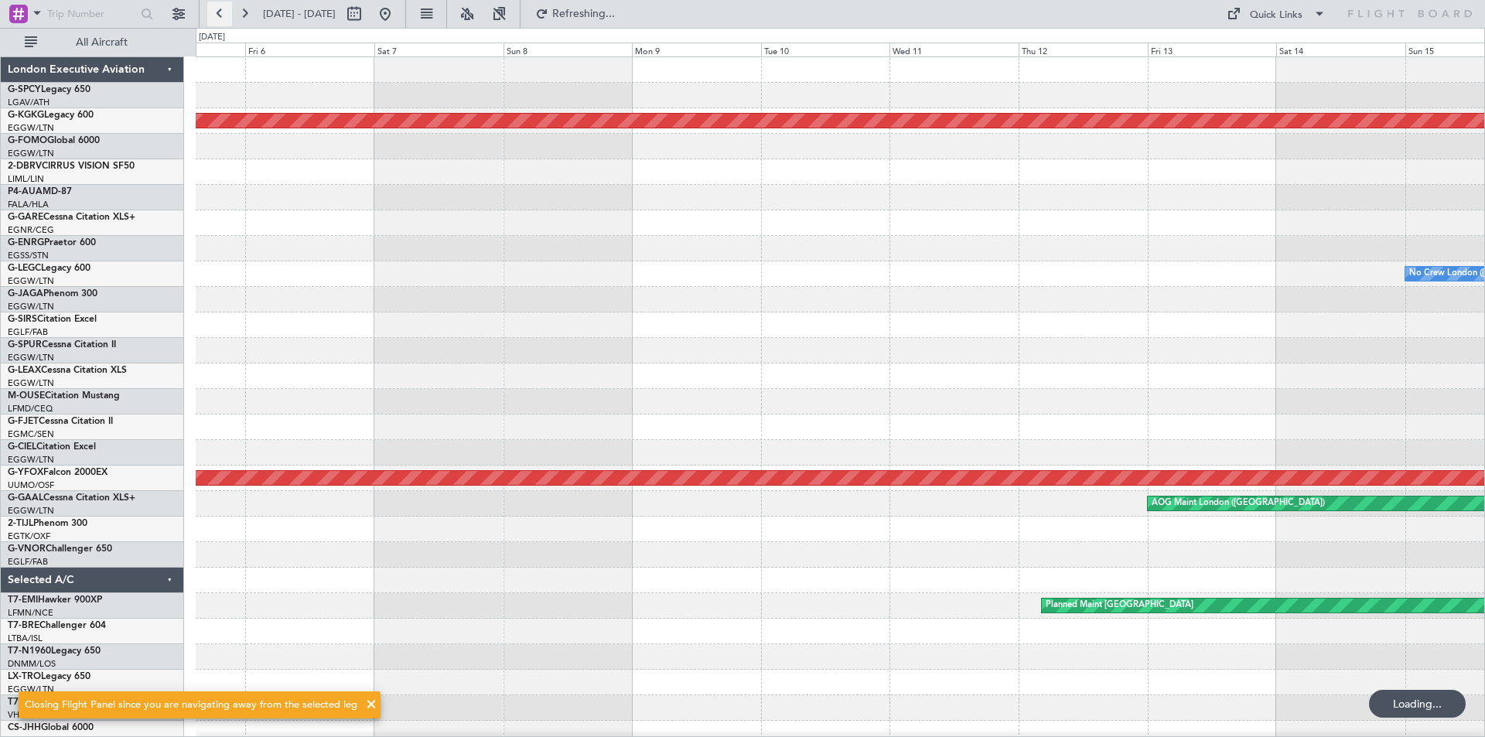
click at [210, 15] on button at bounding box center [219, 14] width 25 height 25
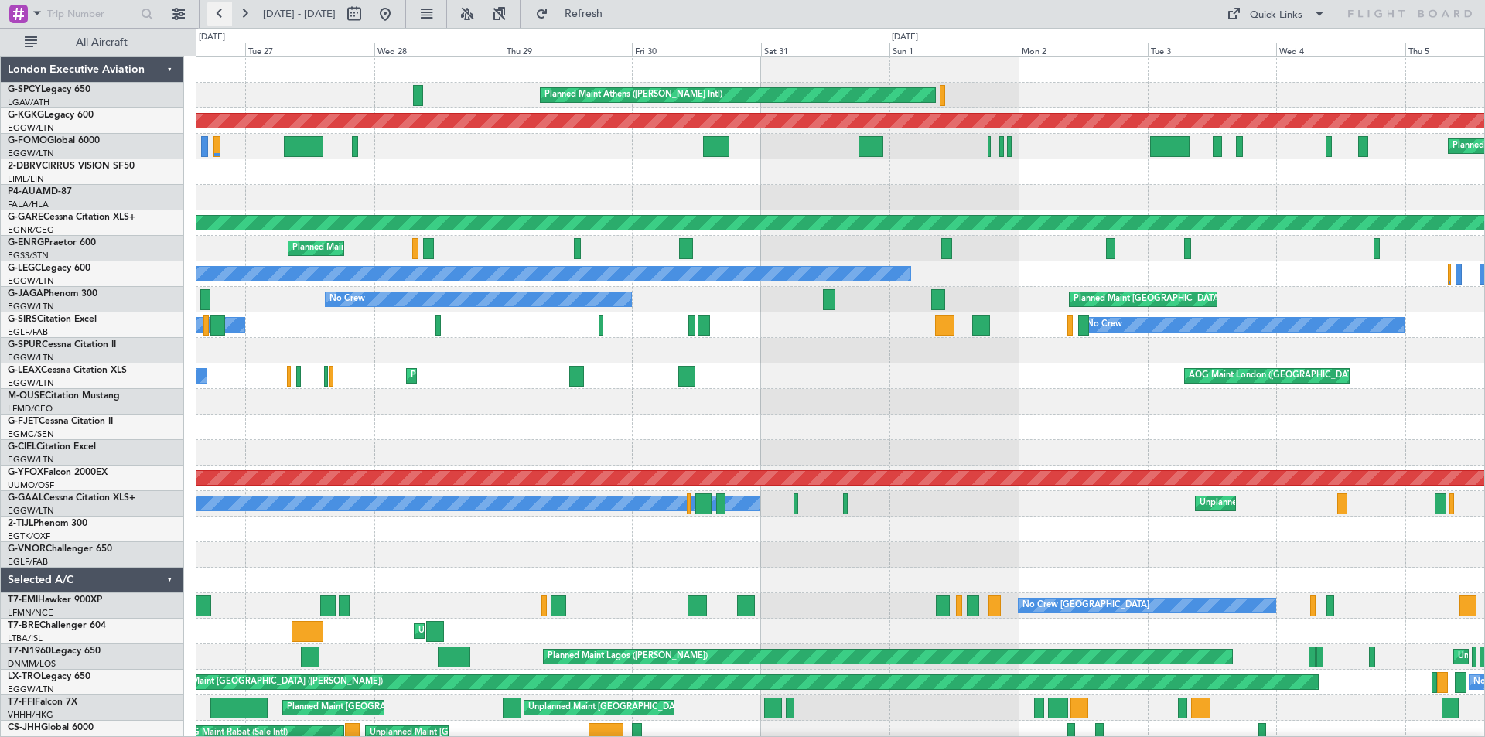
click at [210, 15] on button at bounding box center [219, 14] width 25 height 25
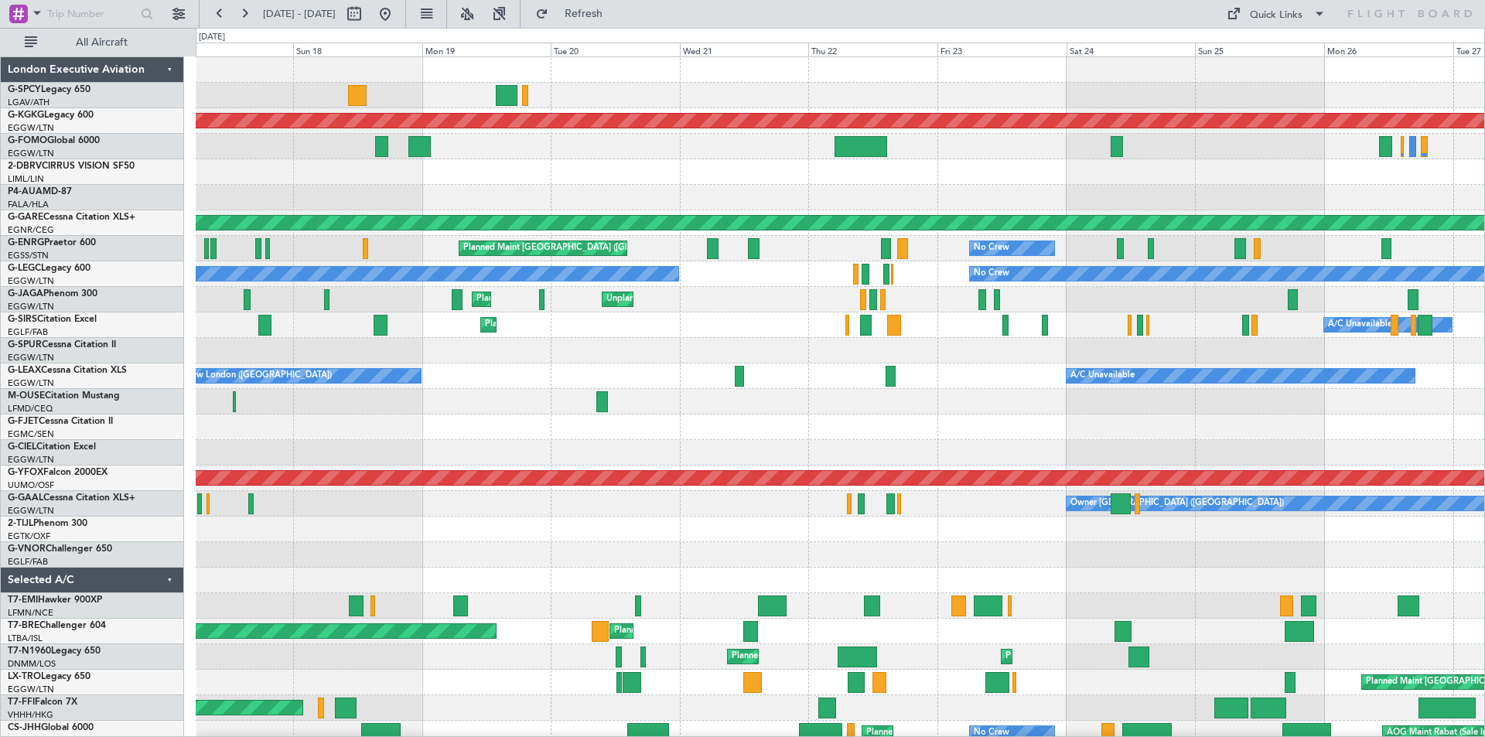
click at [704, 528] on div at bounding box center [840, 529] width 1288 height 26
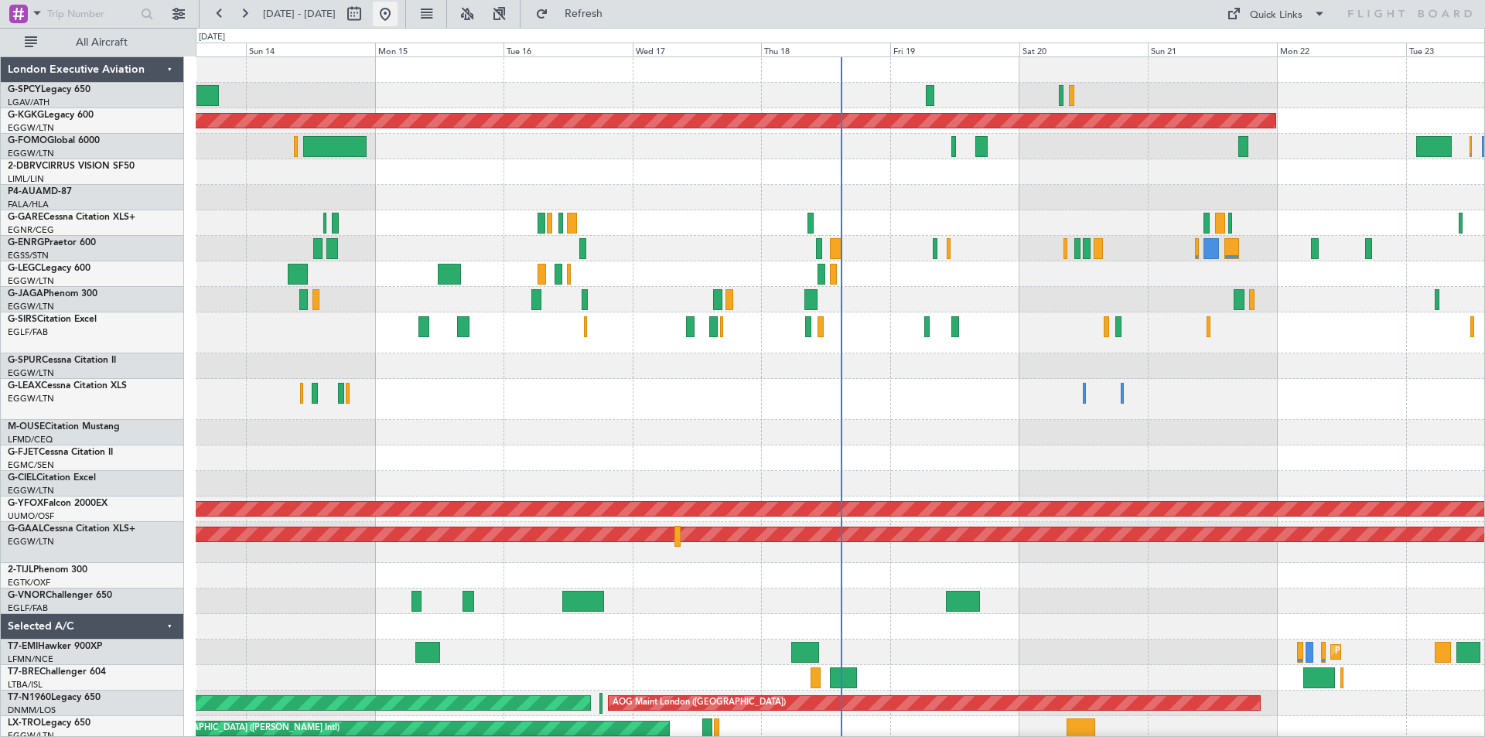
click at [397, 12] on button at bounding box center [385, 14] width 25 height 25
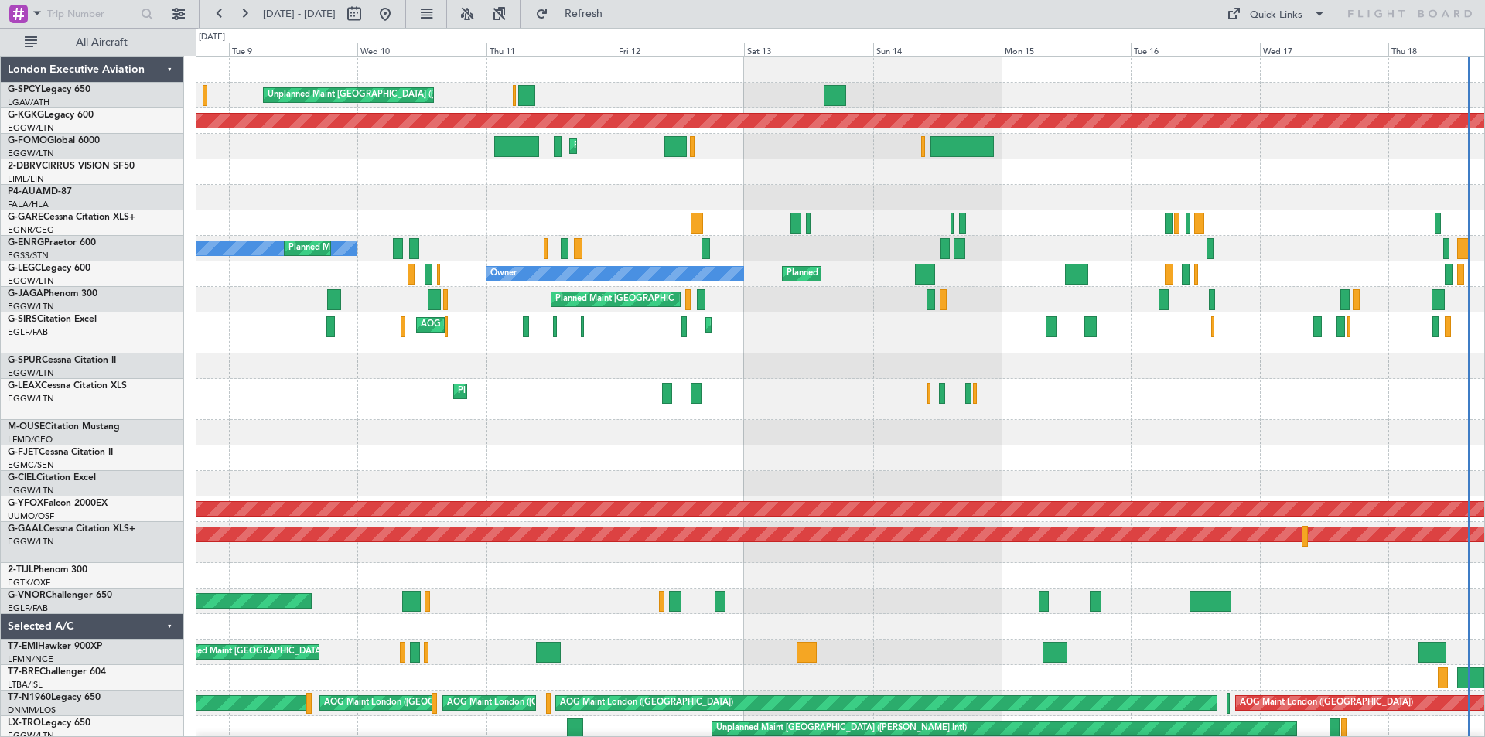
click at [1093, 462] on div "Unplanned Maint [GEOGRAPHIC_DATA] ([PERSON_NAME] Intl) AOG Maint [GEOGRAPHIC_DA…" at bounding box center [840, 488] width 1288 height 863
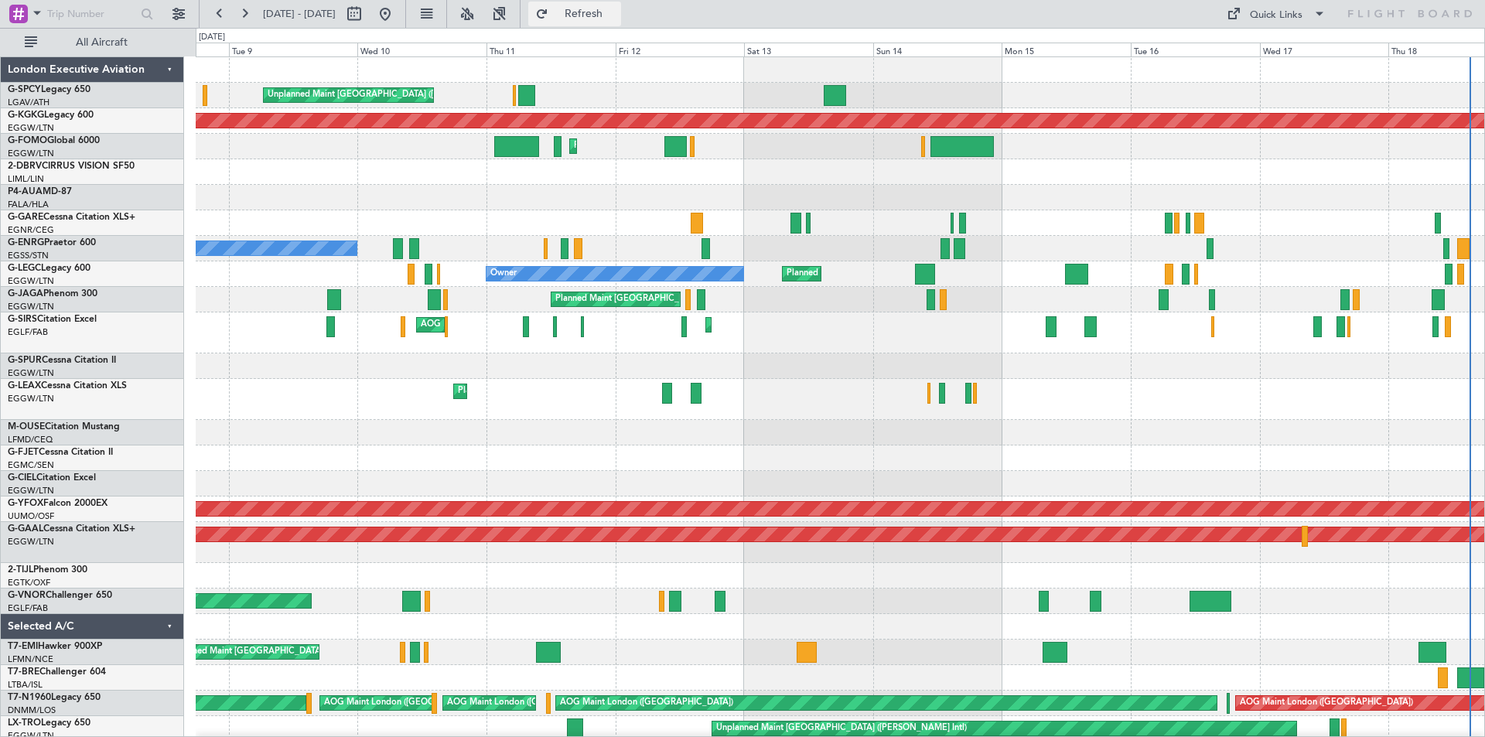
click at [587, 8] on button "Refresh" at bounding box center [574, 14] width 93 height 25
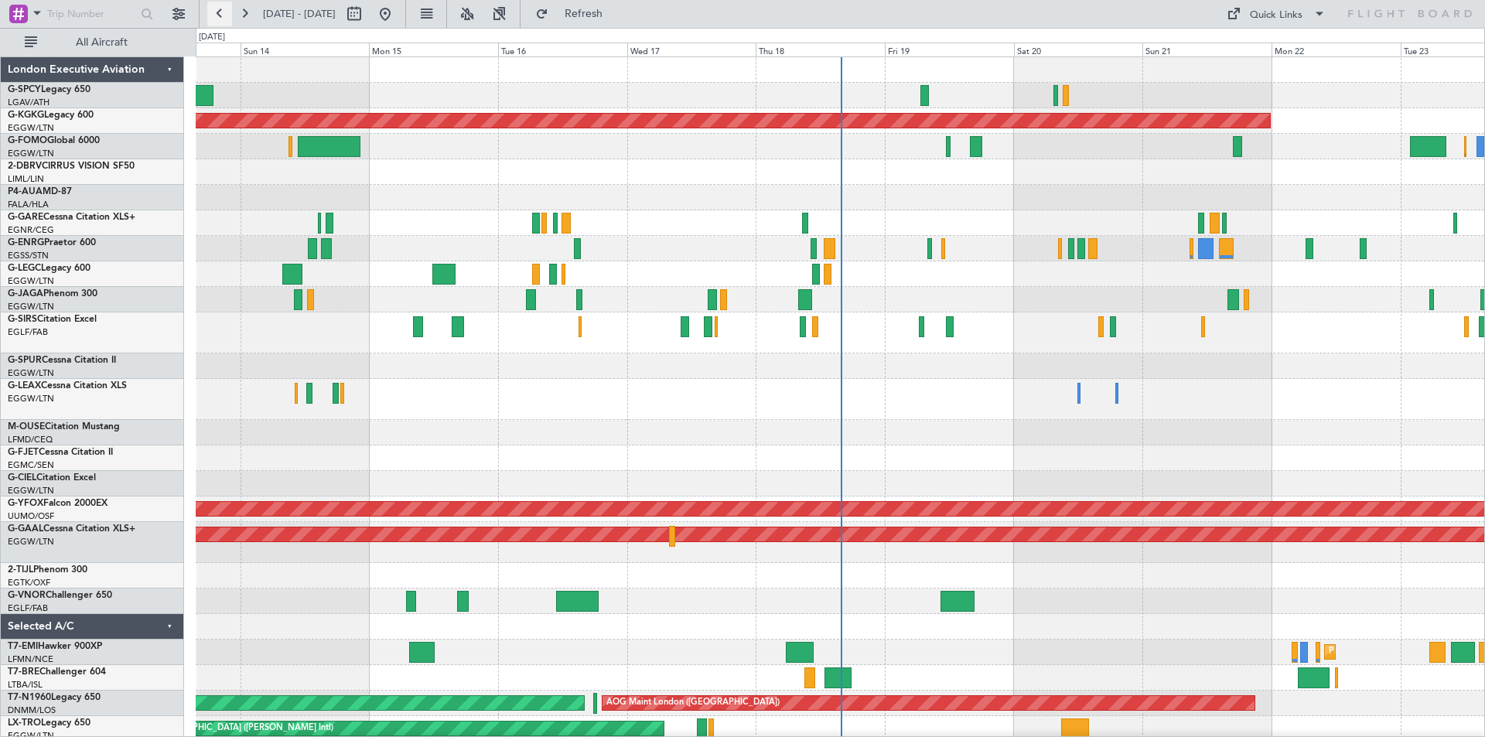
click at [214, 19] on button at bounding box center [219, 14] width 25 height 25
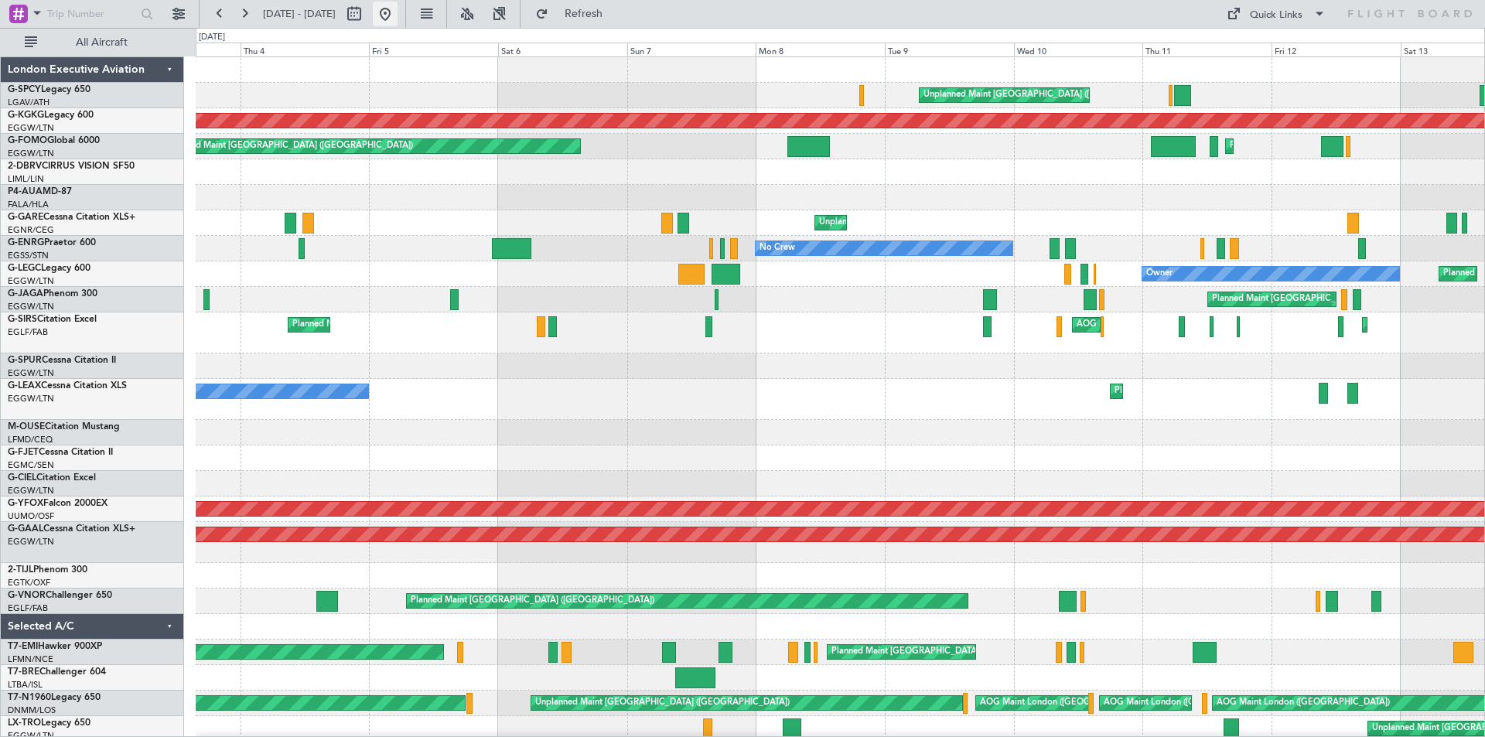
click at [397, 14] on button at bounding box center [385, 14] width 25 height 25
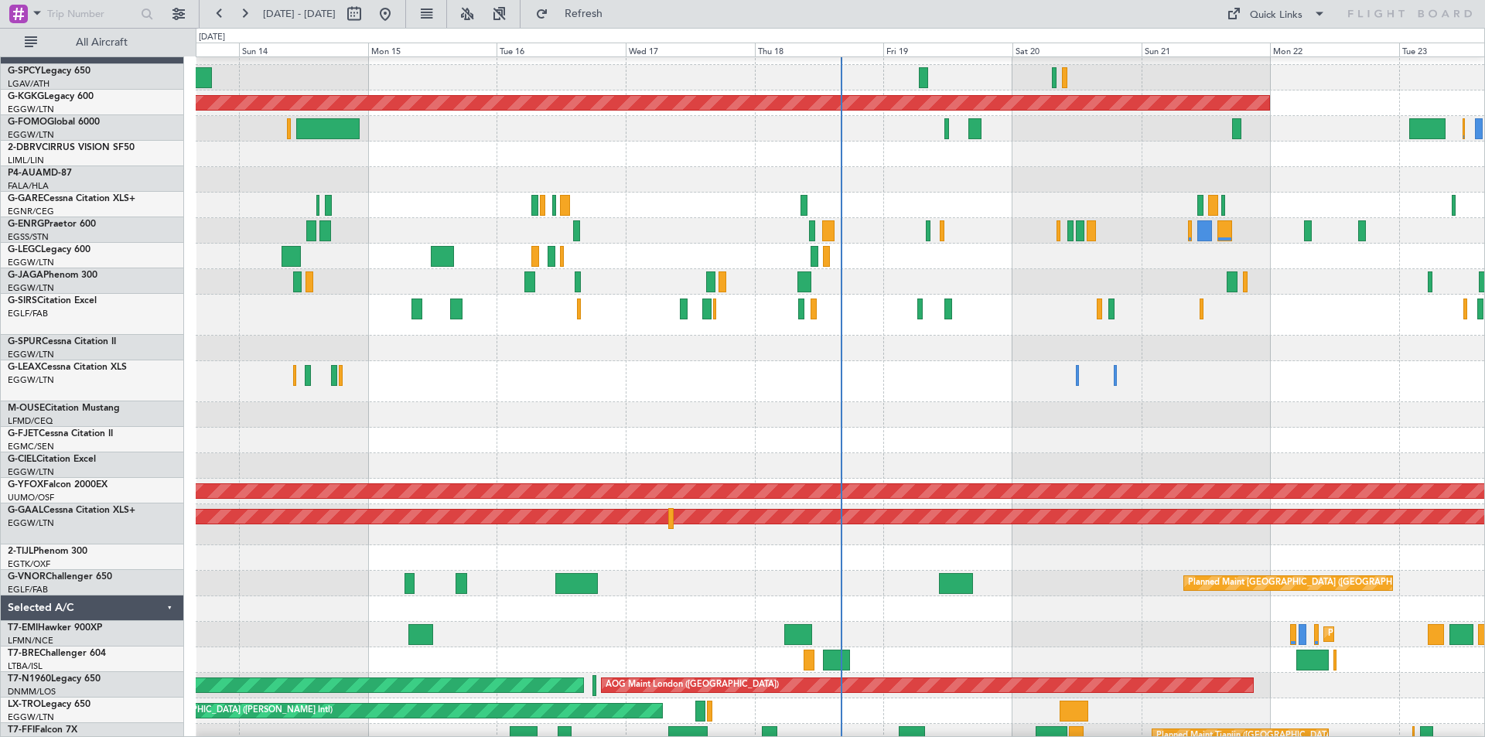
scroll to position [18, 0]
click at [245, 13] on button at bounding box center [244, 14] width 25 height 25
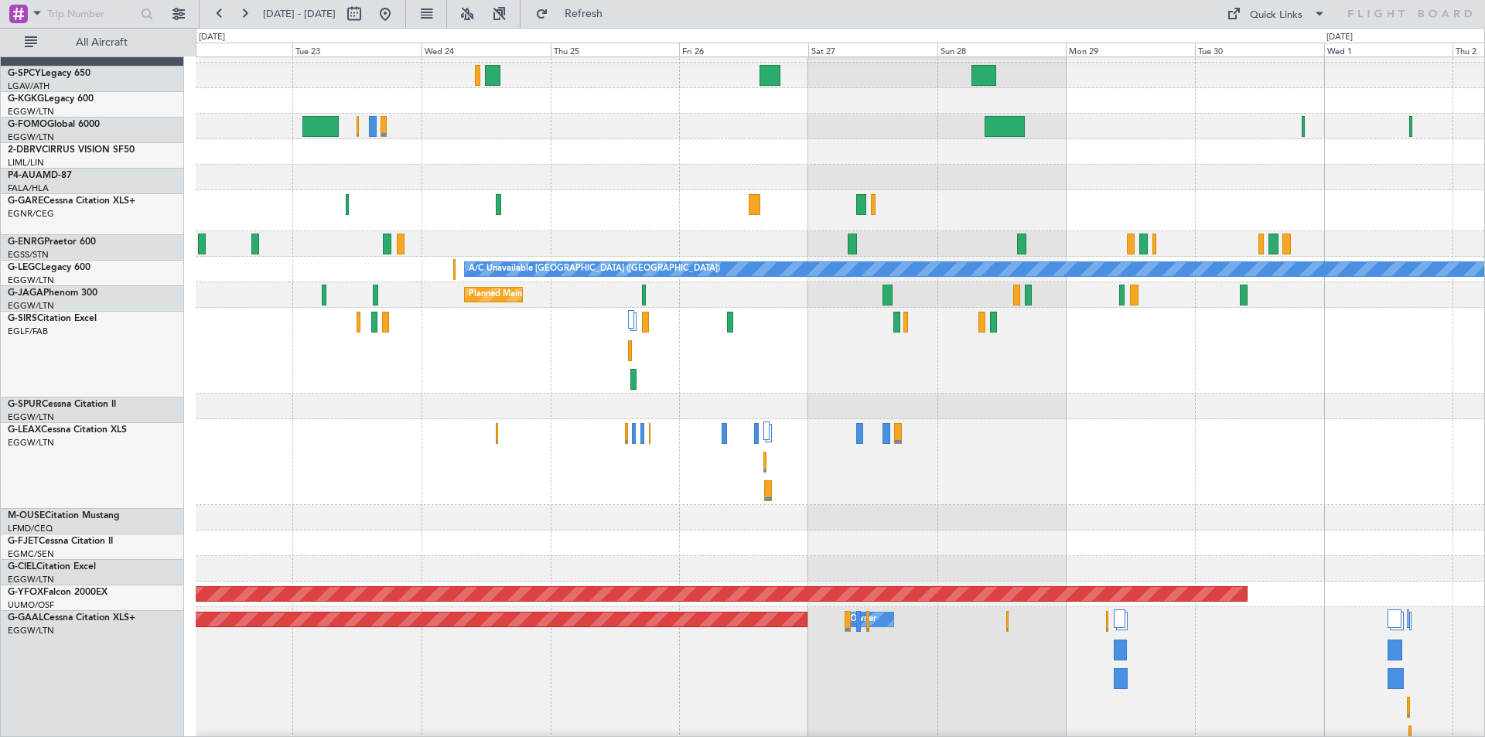
scroll to position [19, 0]
click at [1244, 489] on div at bounding box center [840, 462] width 1288 height 86
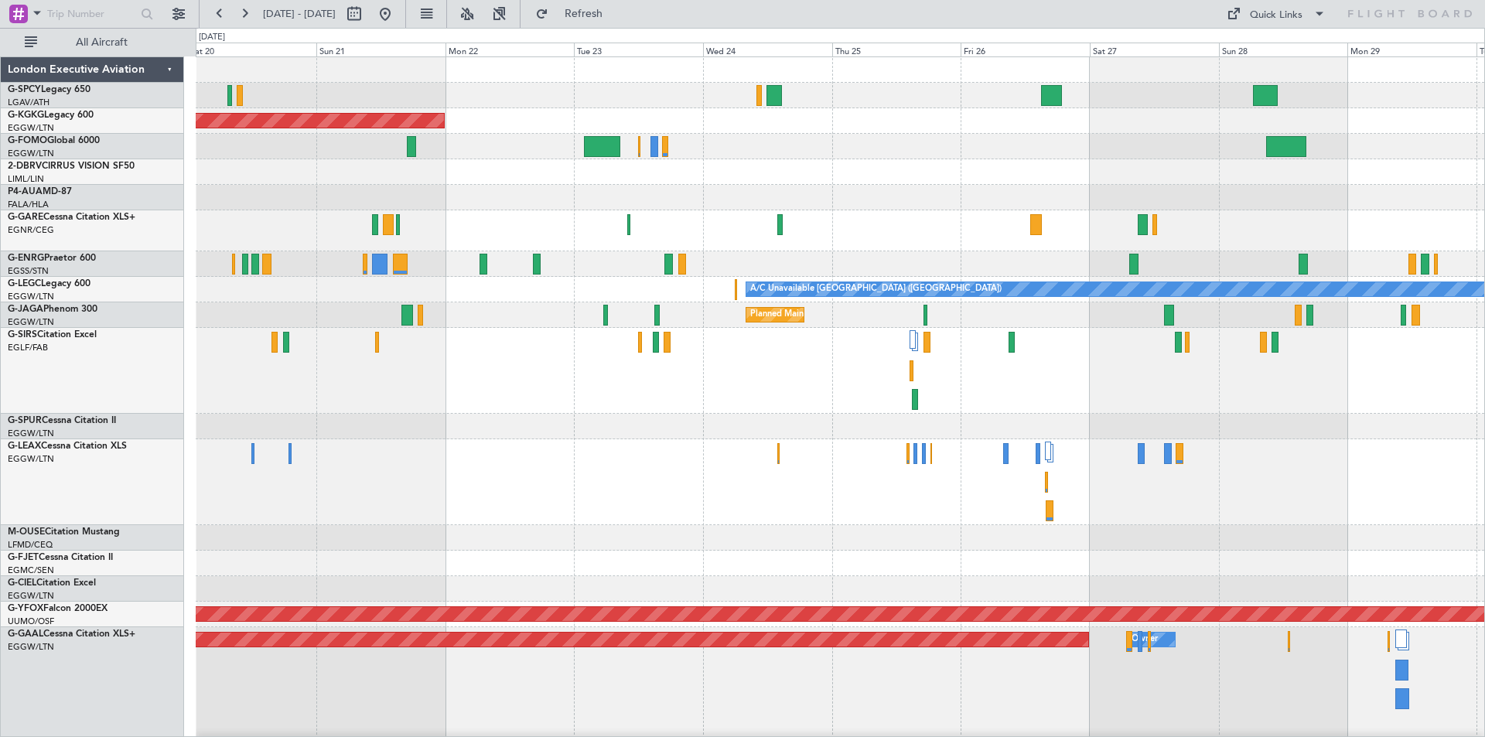
scroll to position [1, 0]
click at [769, 483] on div at bounding box center [840, 482] width 1288 height 86
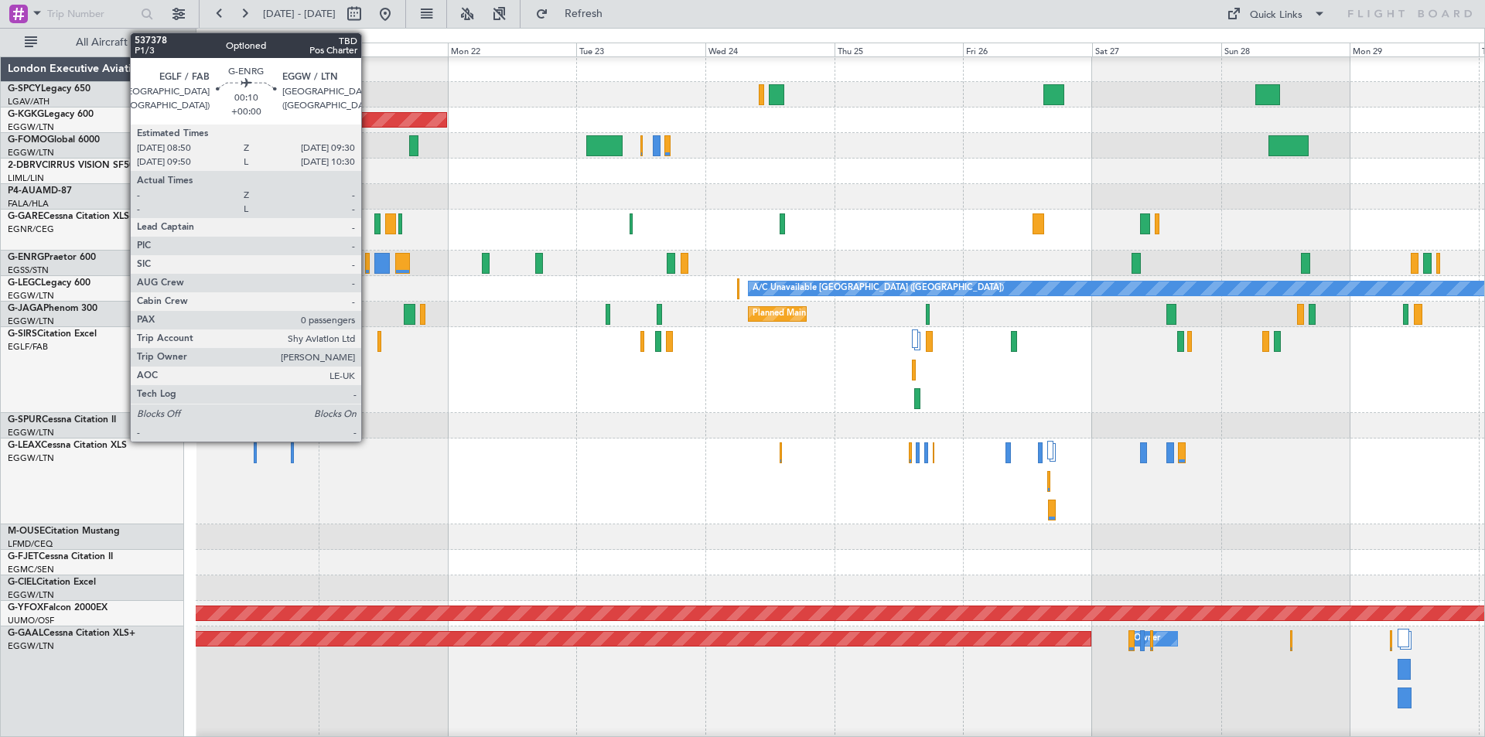
click at [368, 264] on div at bounding box center [367, 263] width 4 height 21
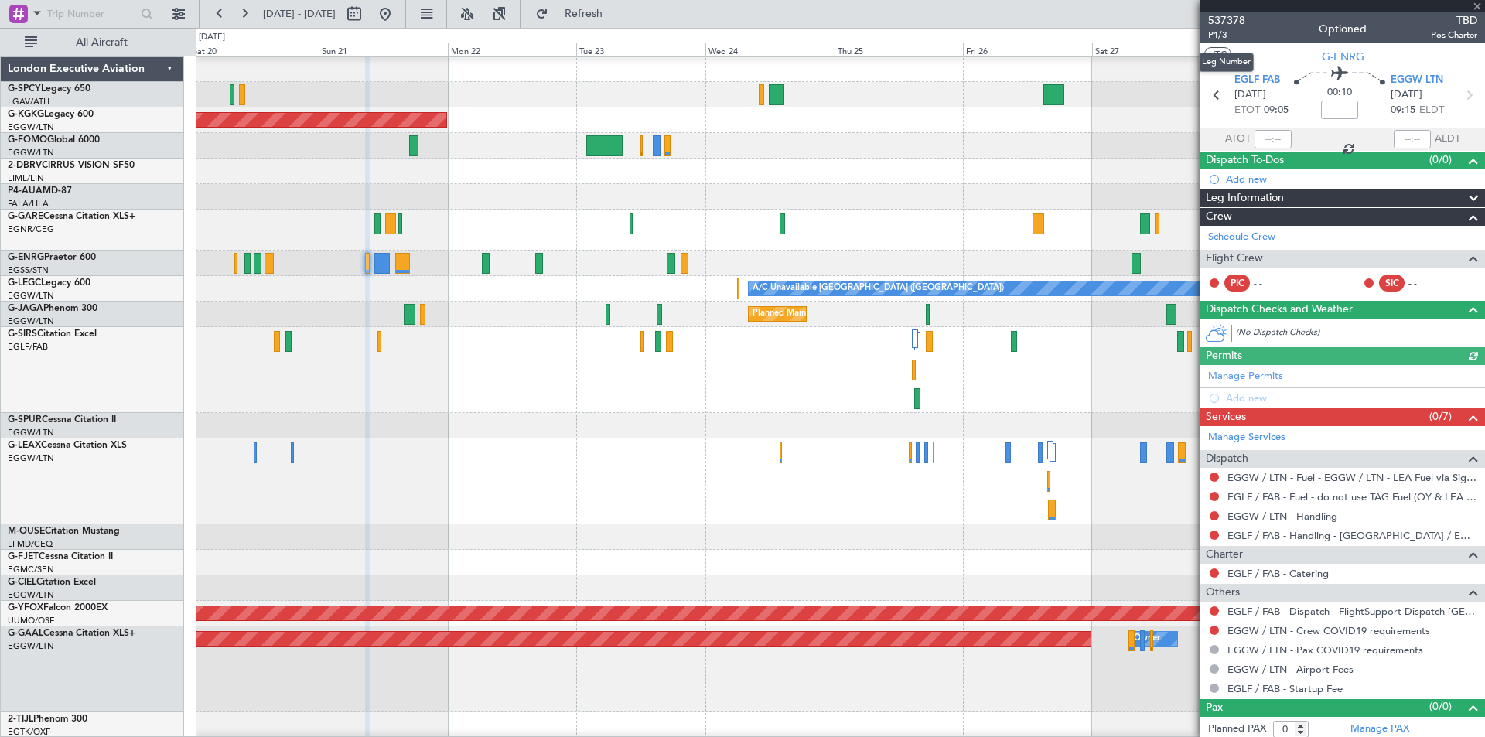
click at [1220, 36] on span "P1/3" at bounding box center [1226, 35] width 37 height 13
click at [605, 9] on span "Refresh" at bounding box center [583, 14] width 65 height 11
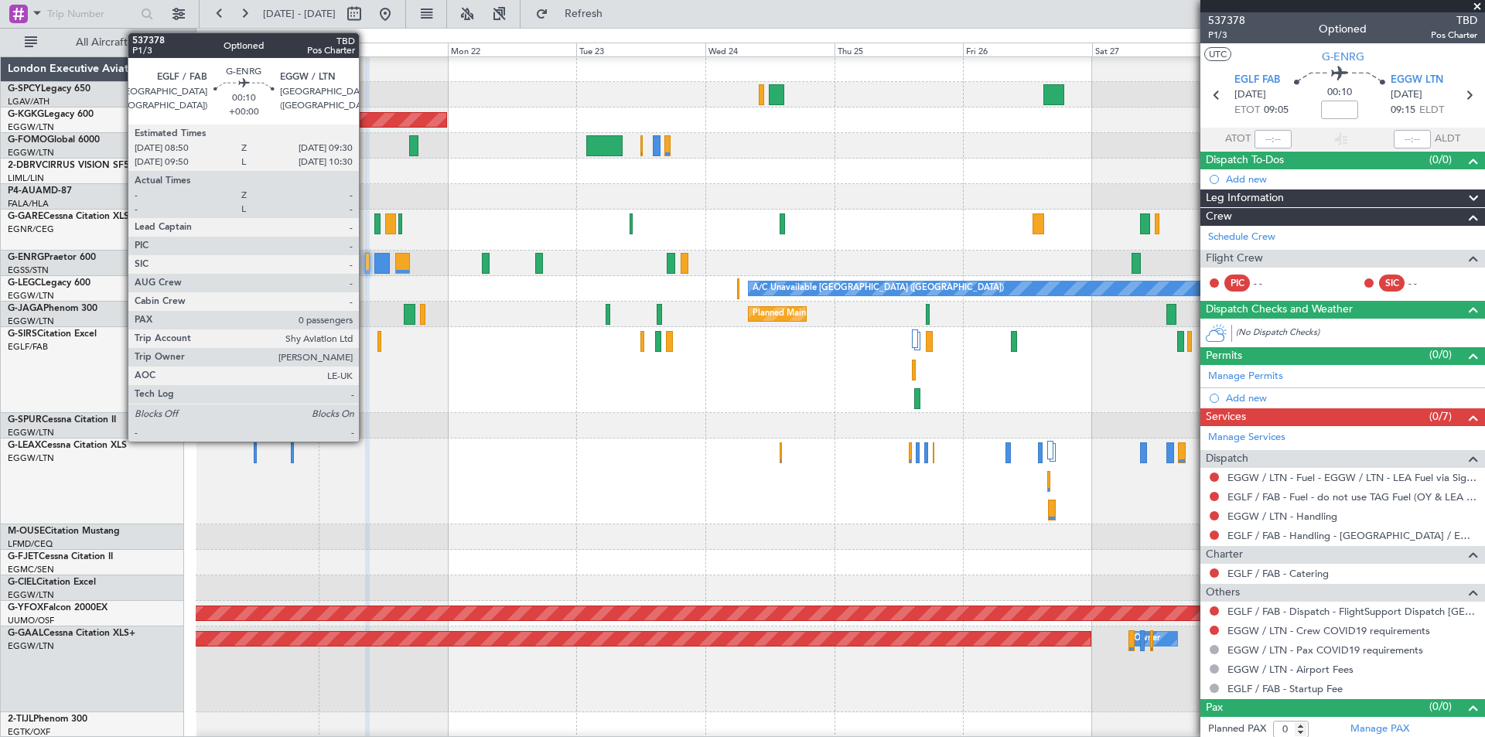
click at [366, 263] on div at bounding box center [367, 263] width 4 height 21
click at [366, 267] on div at bounding box center [367, 263] width 4 height 21
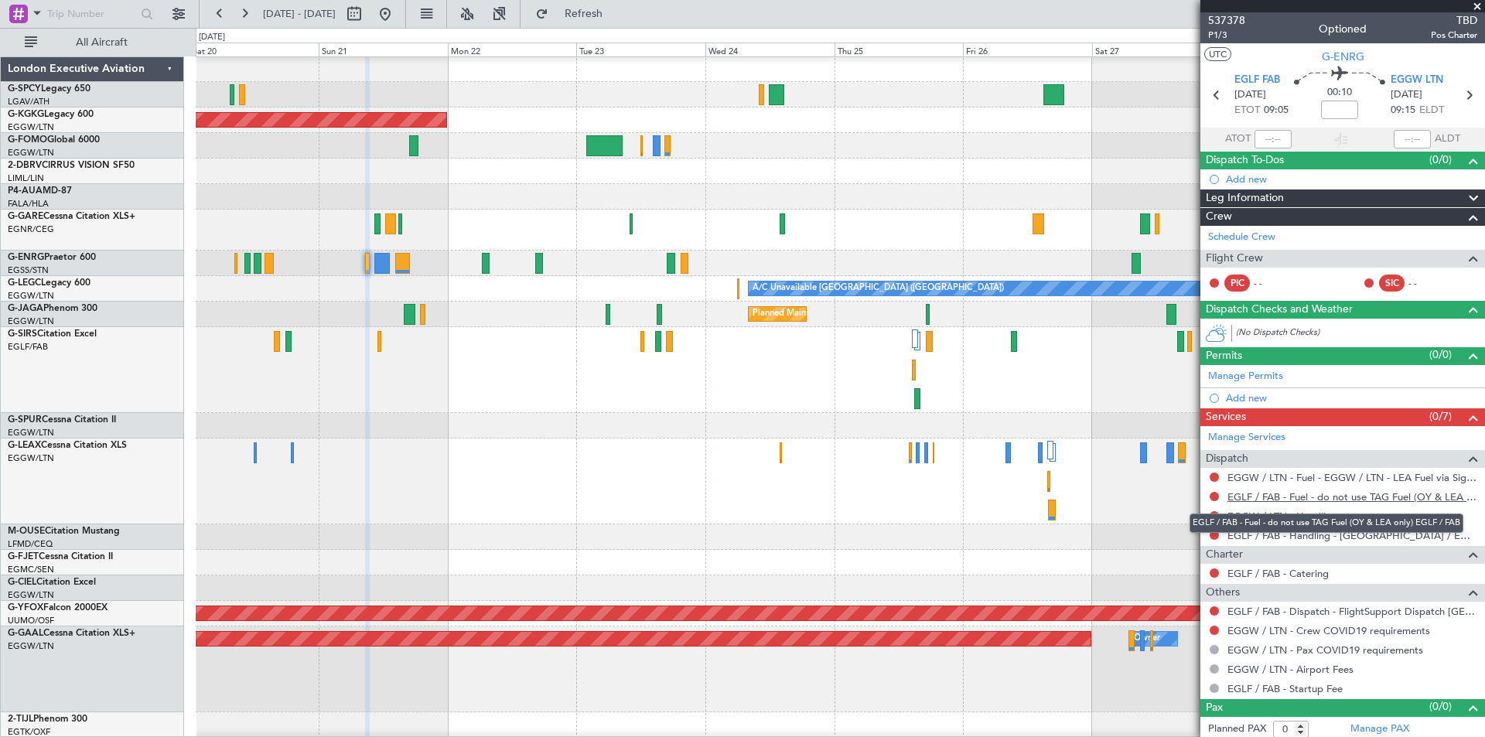
scroll to position [5, 0]
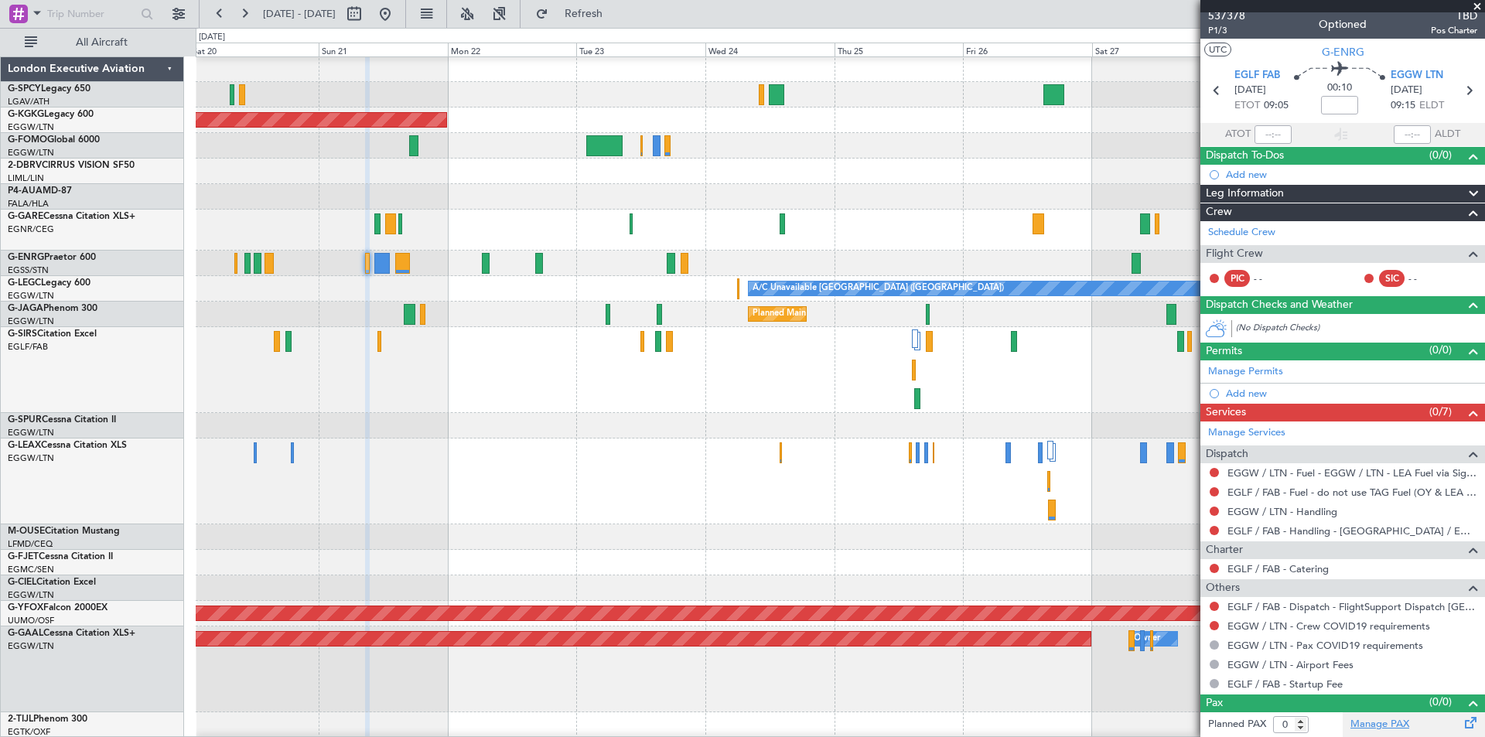
click at [1371, 727] on link "Manage PAX" at bounding box center [1379, 724] width 59 height 15
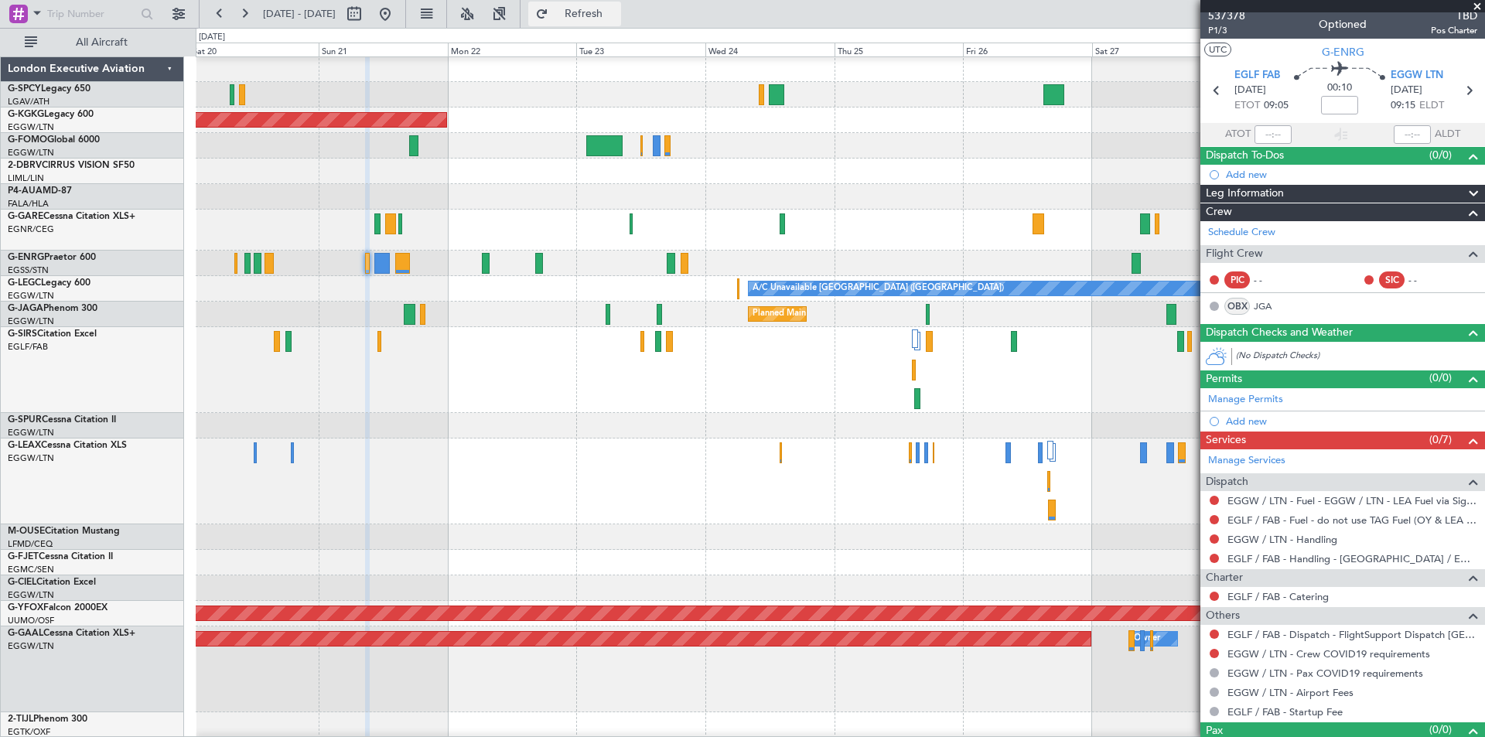
click at [615, 9] on span "Refresh" at bounding box center [583, 14] width 65 height 11
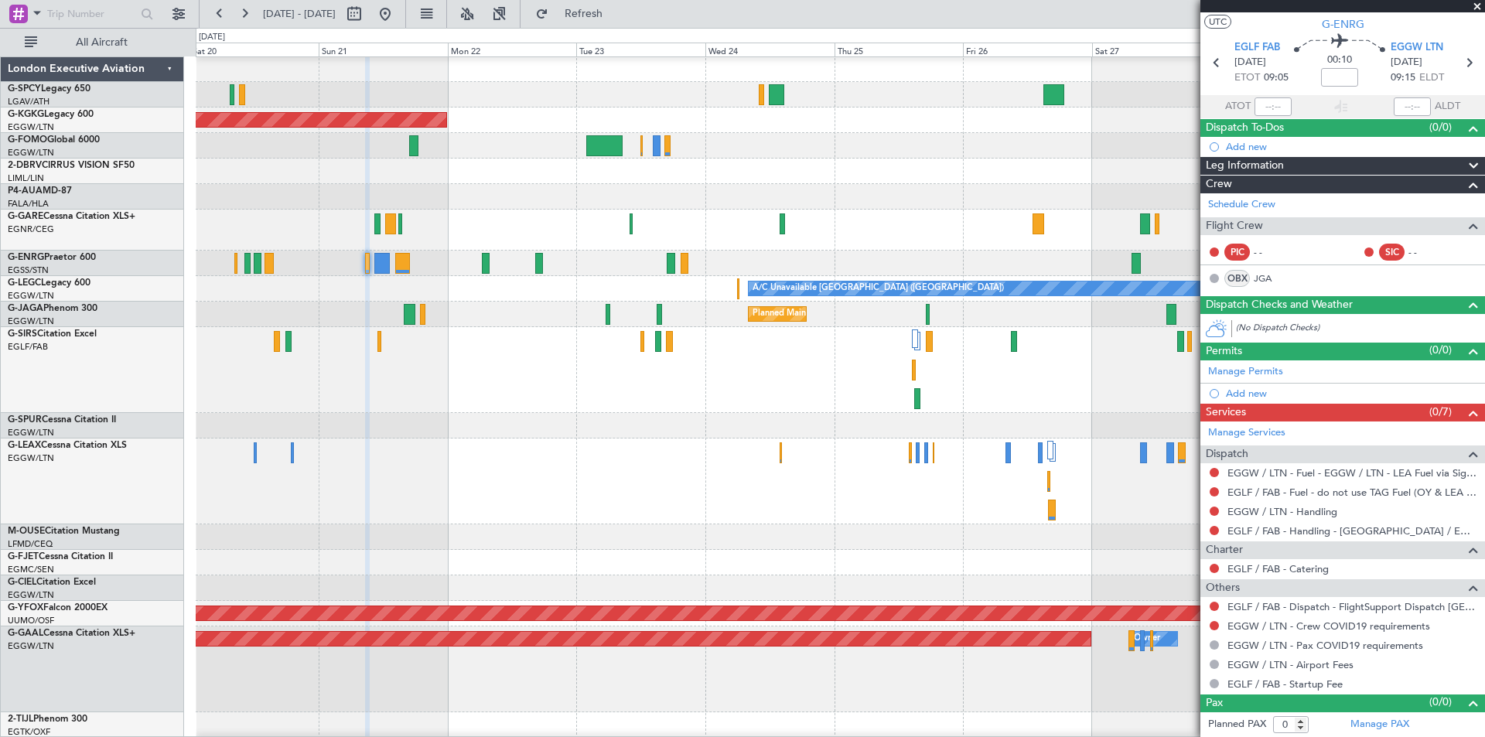
click at [1478, 6] on span at bounding box center [1476, 7] width 15 height 14
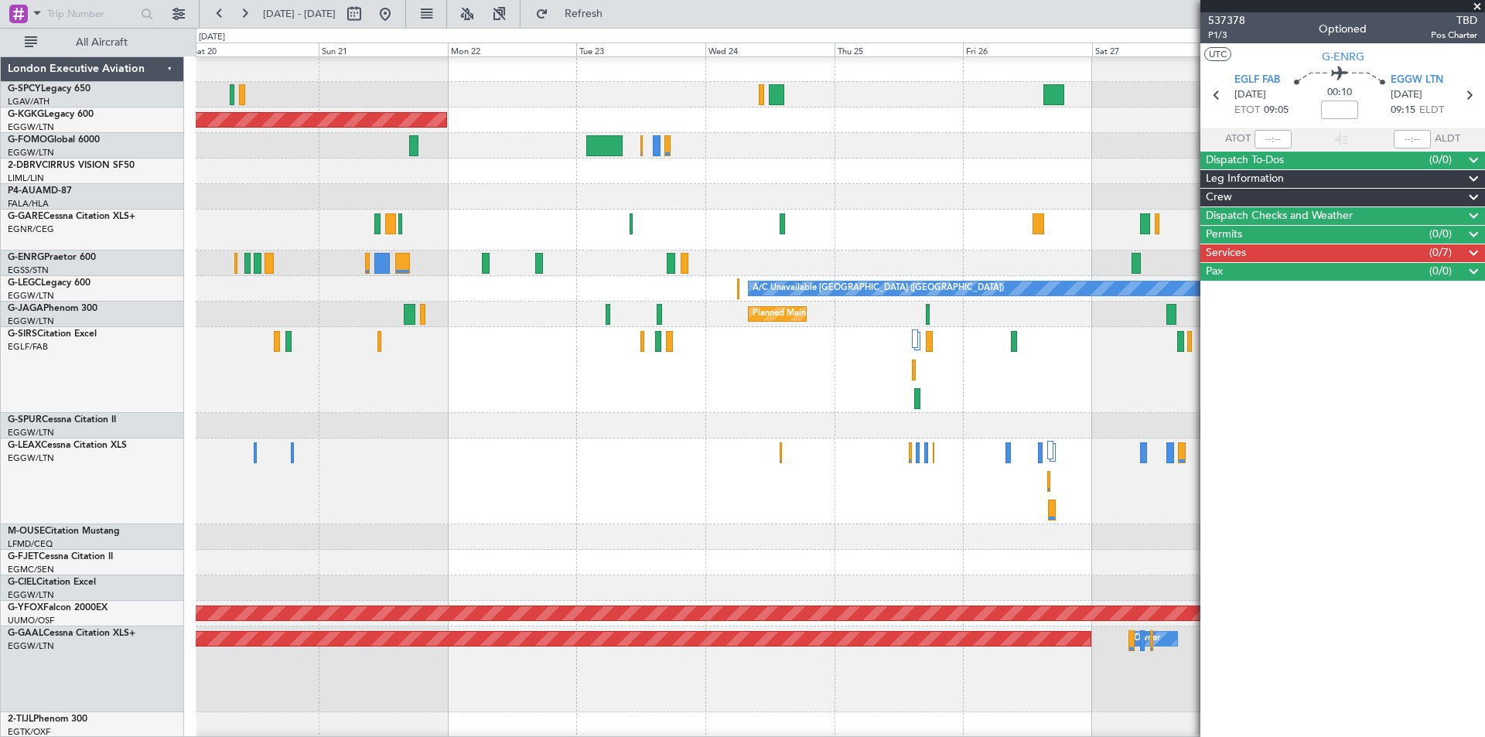
scroll to position [0, 0]
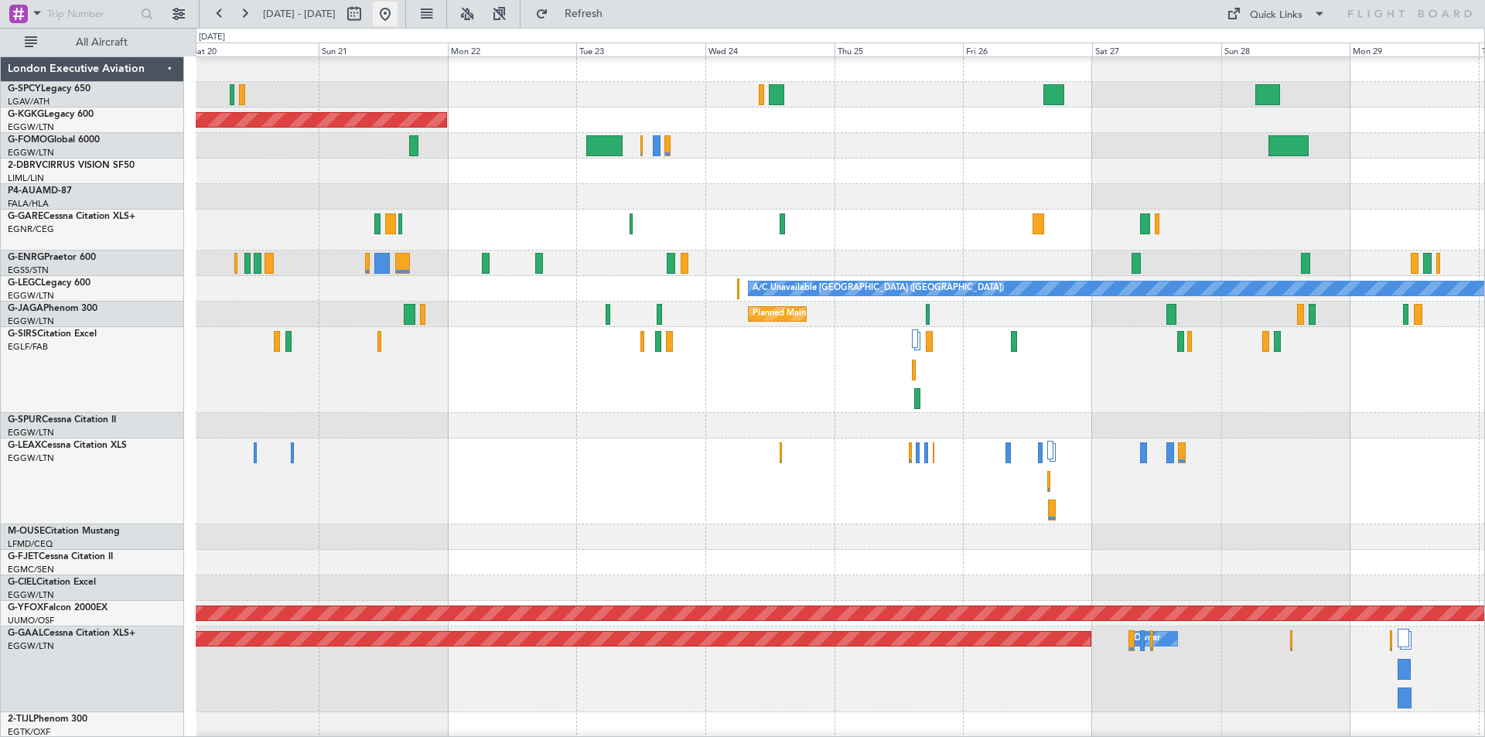
click at [397, 13] on button at bounding box center [385, 14] width 25 height 25
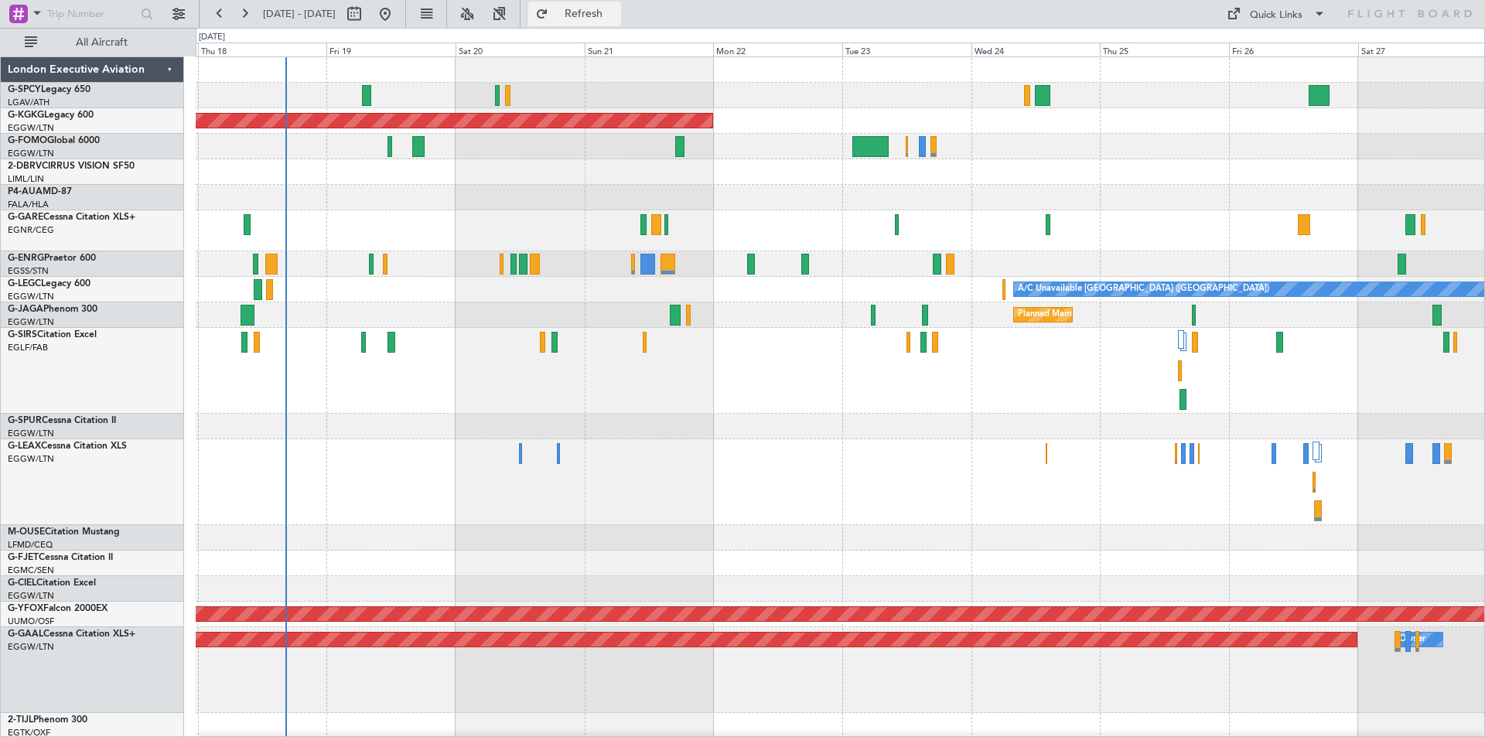
click at [616, 12] on span "Refresh" at bounding box center [583, 14] width 65 height 11
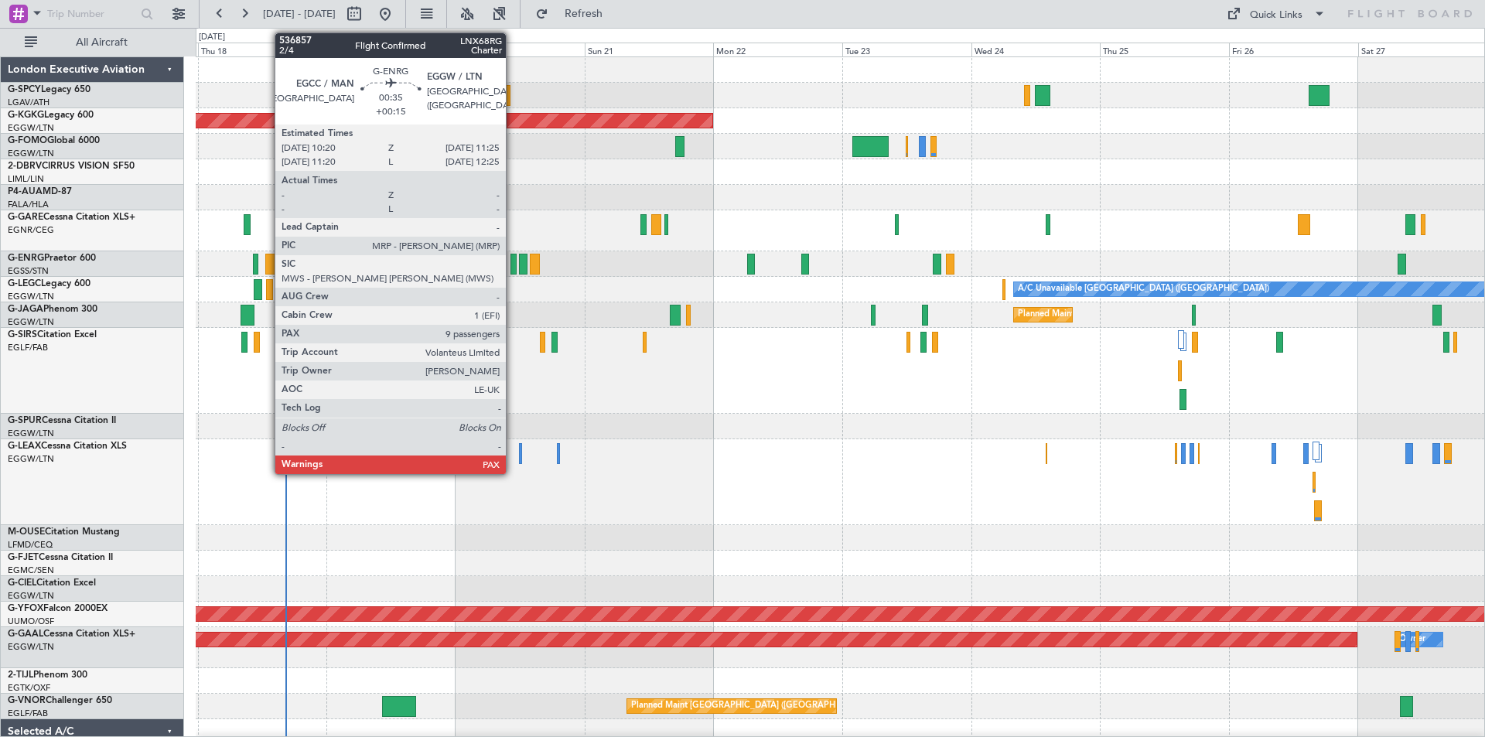
click at [513, 270] on div at bounding box center [513, 264] width 6 height 21
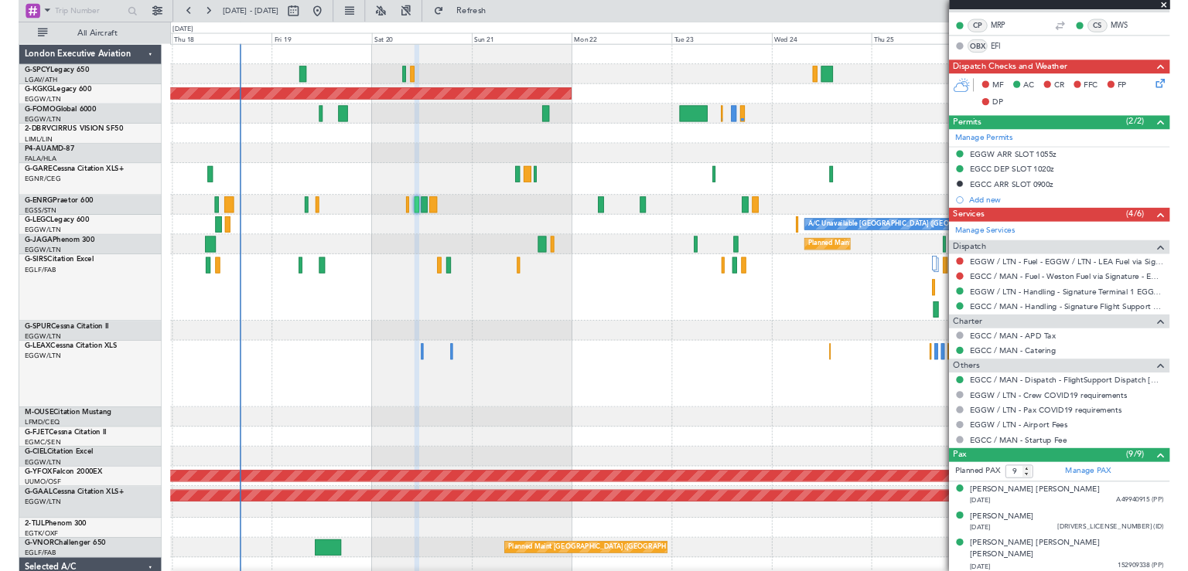
scroll to position [309, 0]
